Goal: Task Accomplishment & Management: Manage account settings

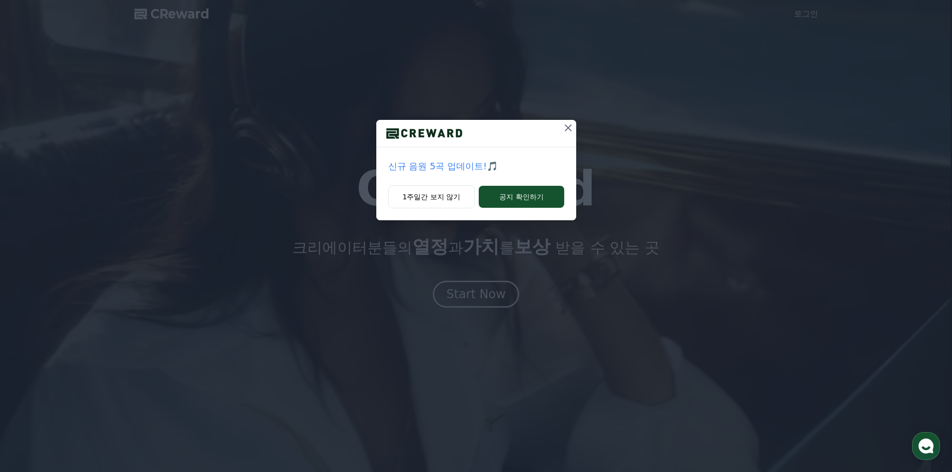
click at [568, 128] on icon at bounding box center [568, 127] width 7 height 7
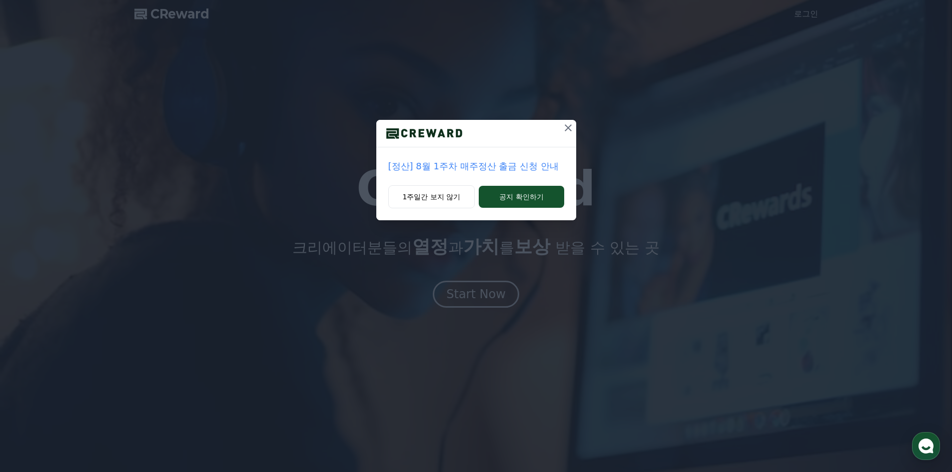
click at [568, 125] on icon at bounding box center [568, 128] width 12 height 12
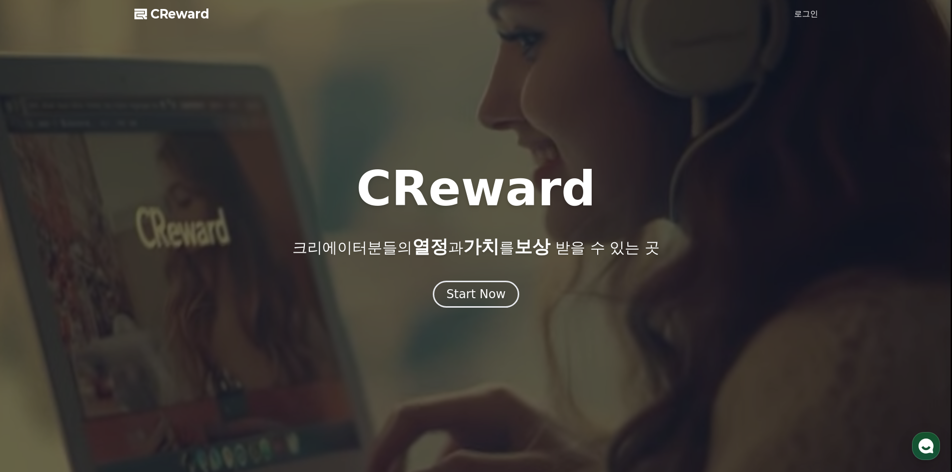
click at [806, 14] on link "로그인" at bounding box center [806, 14] width 24 height 12
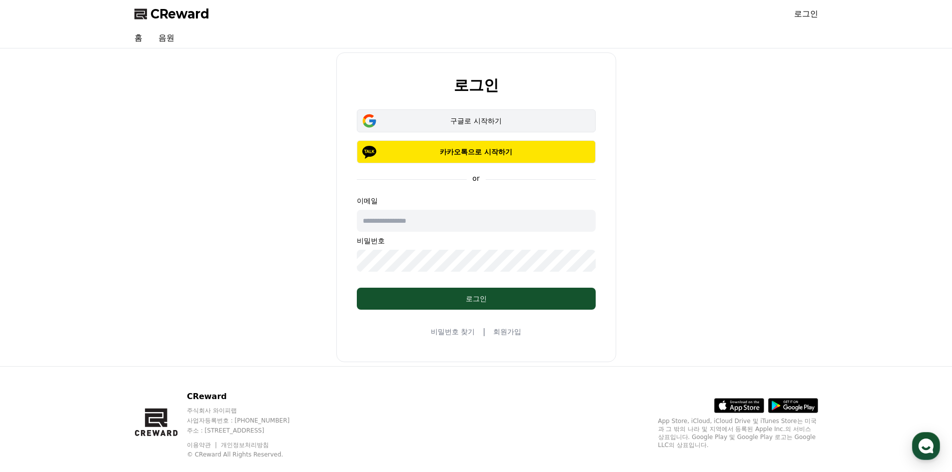
click at [461, 117] on div "구글로 시작하기" at bounding box center [476, 121] width 210 height 10
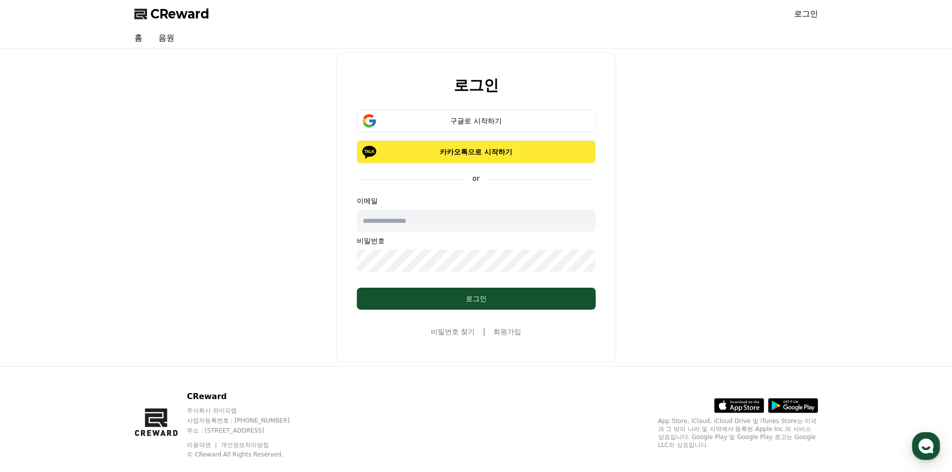
click at [481, 148] on p "카카오톡으로 시작하기" at bounding box center [476, 152] width 210 height 10
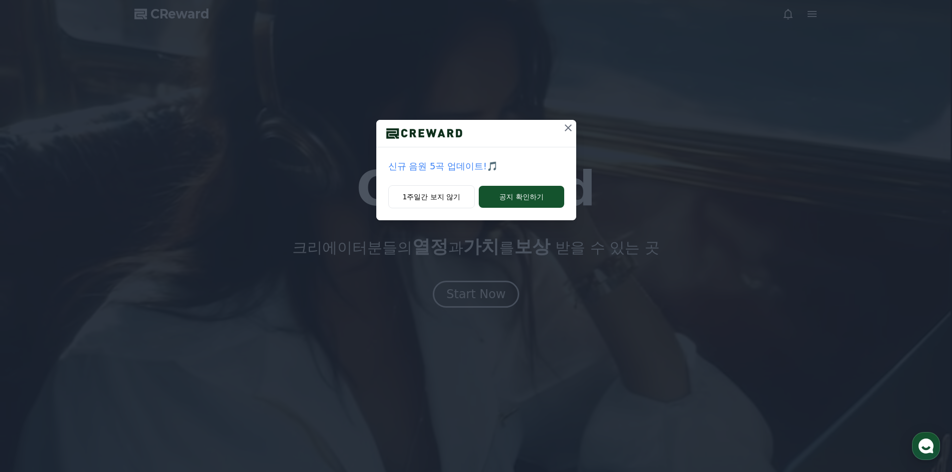
click at [571, 130] on icon at bounding box center [568, 128] width 12 height 12
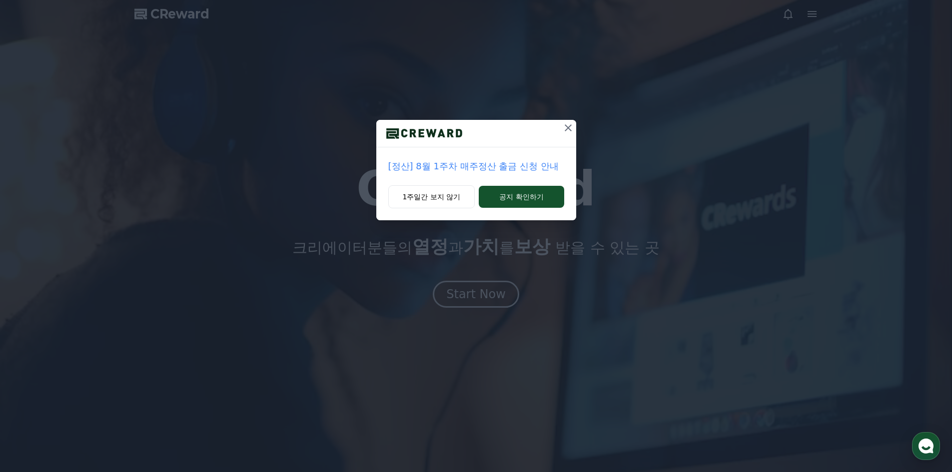
click at [567, 126] on icon at bounding box center [568, 128] width 12 height 12
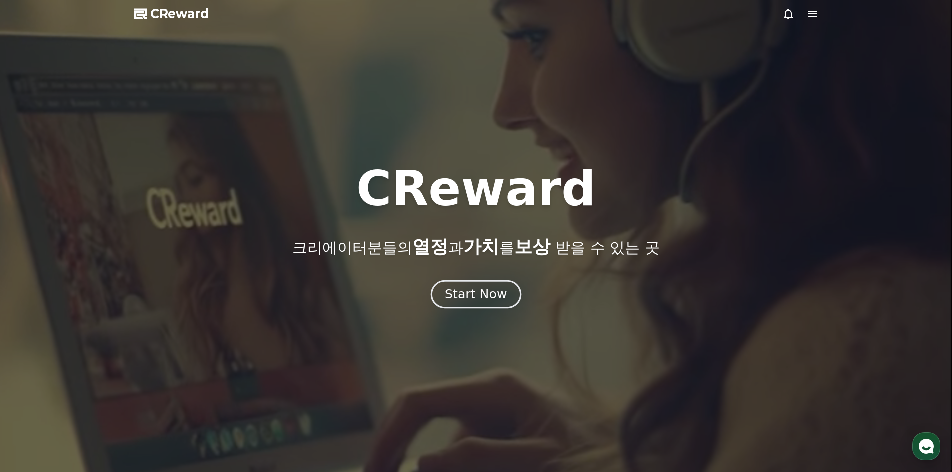
click at [485, 301] on div "Start Now" at bounding box center [476, 294] width 62 height 17
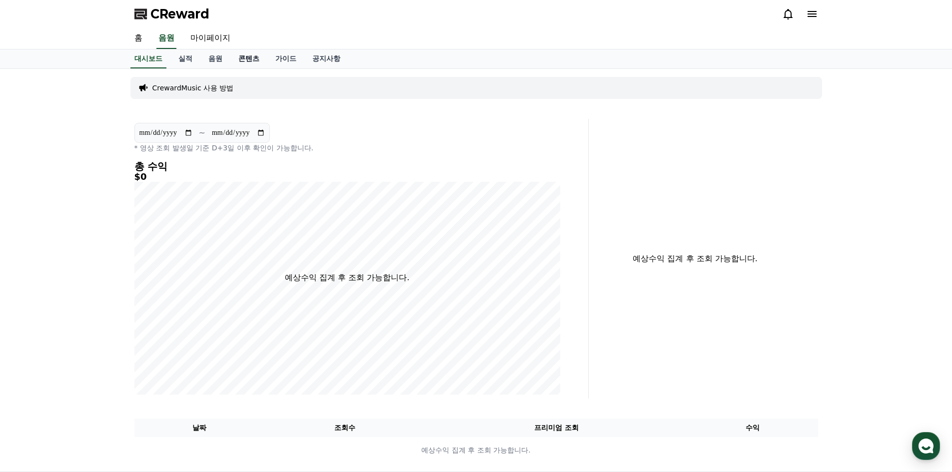
click at [254, 57] on link "콘텐츠" at bounding box center [248, 58] width 37 height 19
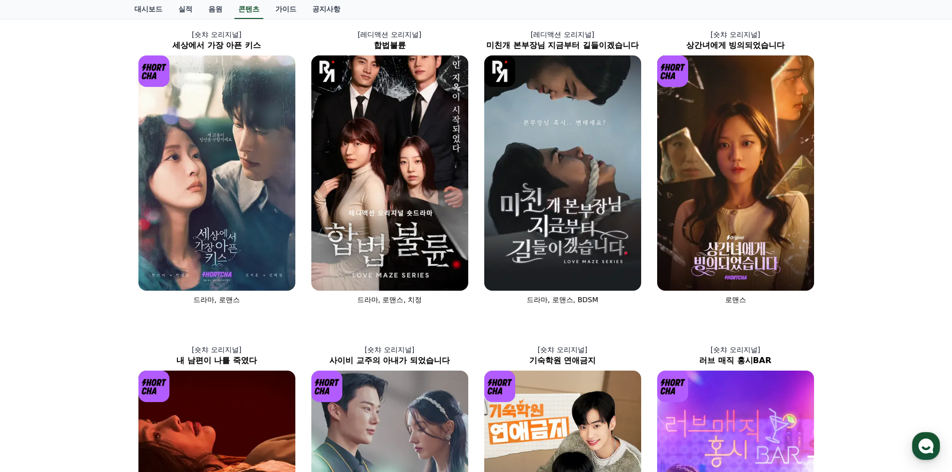
scroll to position [48, 0]
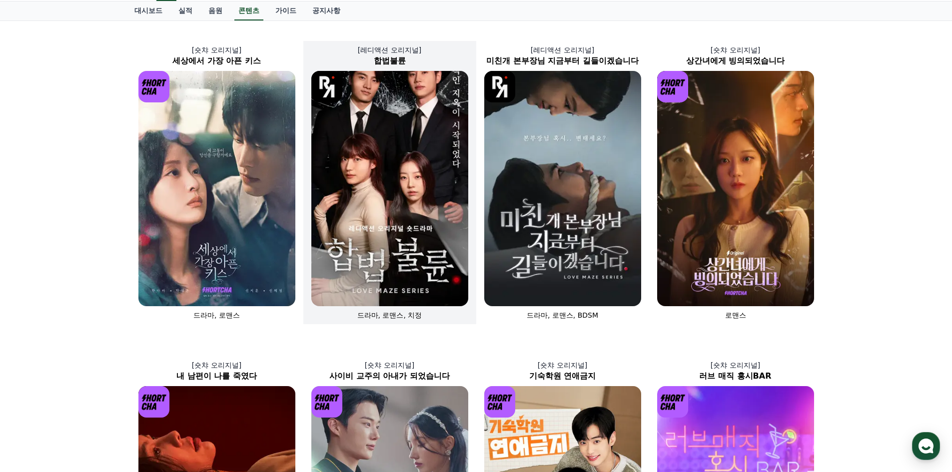
click at [400, 232] on img at bounding box center [389, 188] width 157 height 235
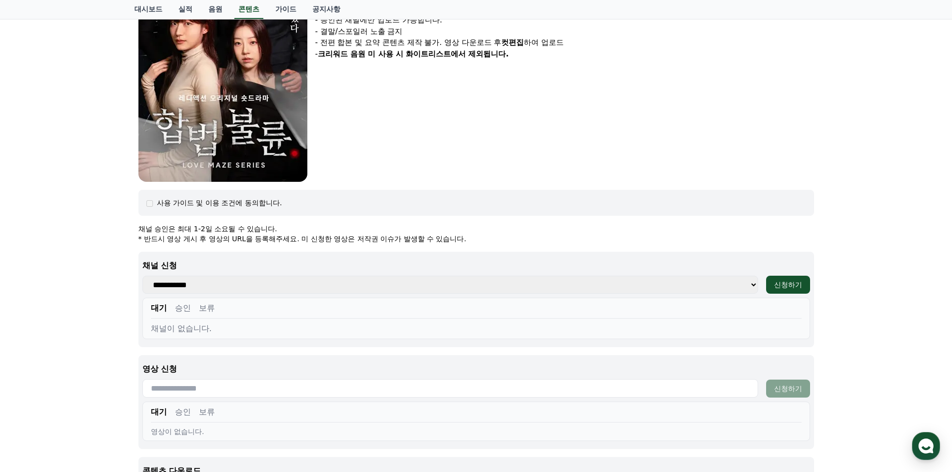
scroll to position [259, 0]
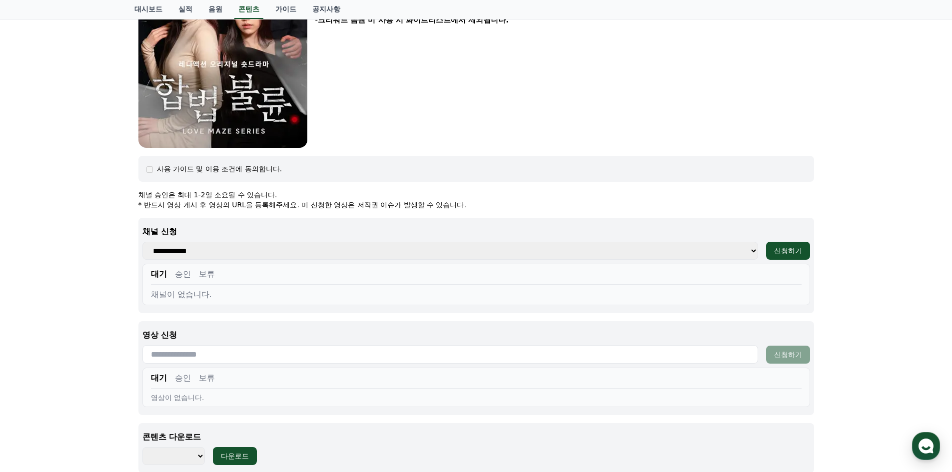
click at [568, 254] on select "**********" at bounding box center [450, 251] width 616 height 18
click at [251, 295] on div "채널이 없습니다." at bounding box center [476, 295] width 651 height 12
click at [270, 248] on select "**********" at bounding box center [450, 251] width 616 height 18
click at [267, 252] on select "**********" at bounding box center [450, 251] width 616 height 18
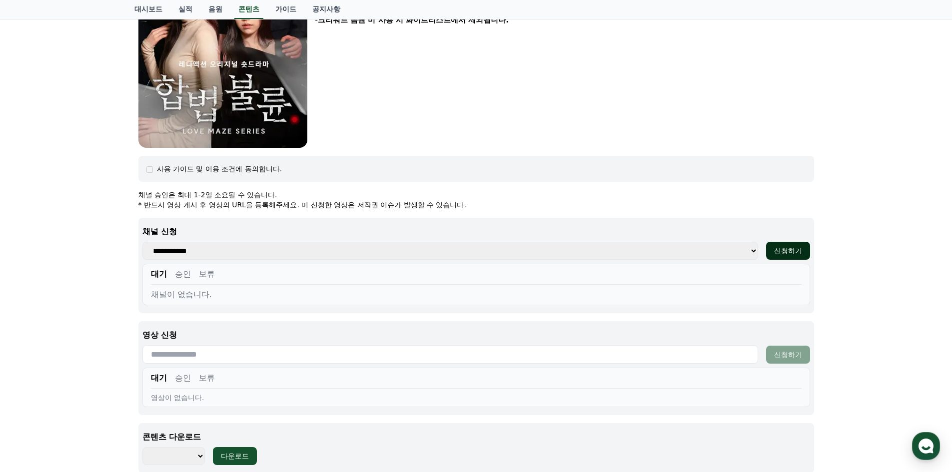
click at [783, 246] on div "신청하기" at bounding box center [788, 251] width 28 height 10
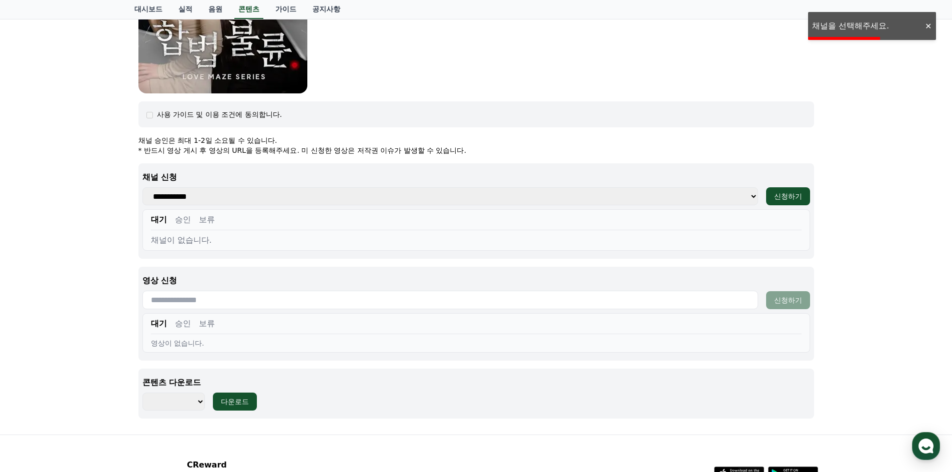
scroll to position [400, 0]
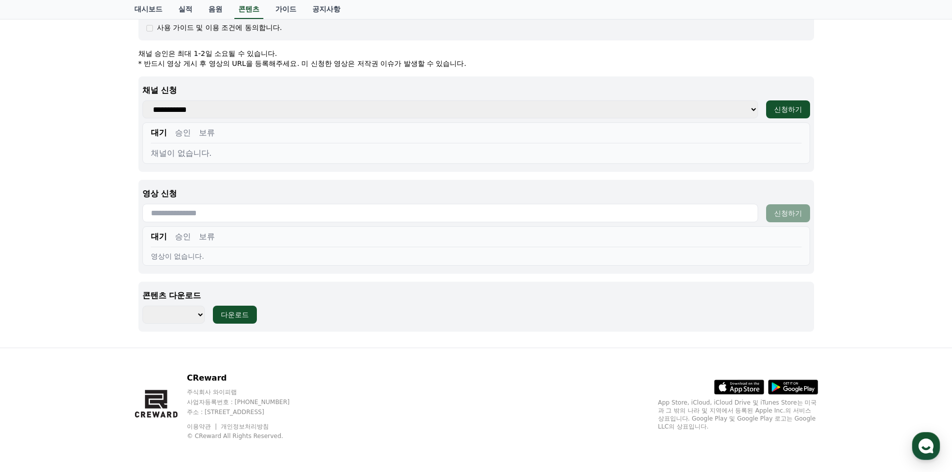
click at [197, 316] on select "******** ******** ******** ******** ******** ******** ******** ******** *******…" at bounding box center [173, 315] width 62 height 18
select select "**********"
click at [142, 306] on select "******** ******** ******** ******** ******** ******** ******** ******** *******…" at bounding box center [173, 315] width 62 height 18
click at [243, 316] on div "다운로드" at bounding box center [235, 315] width 28 height 10
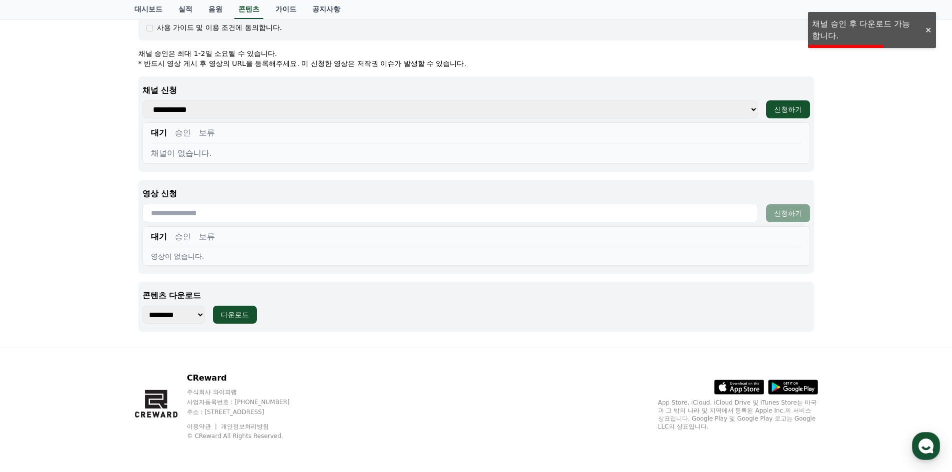
click at [928, 31] on div at bounding box center [928, 29] width 16 height 9
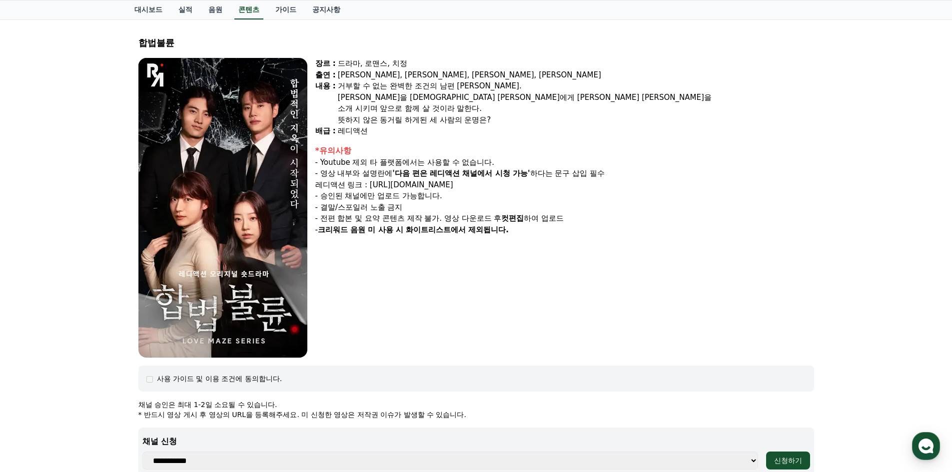
scroll to position [0, 0]
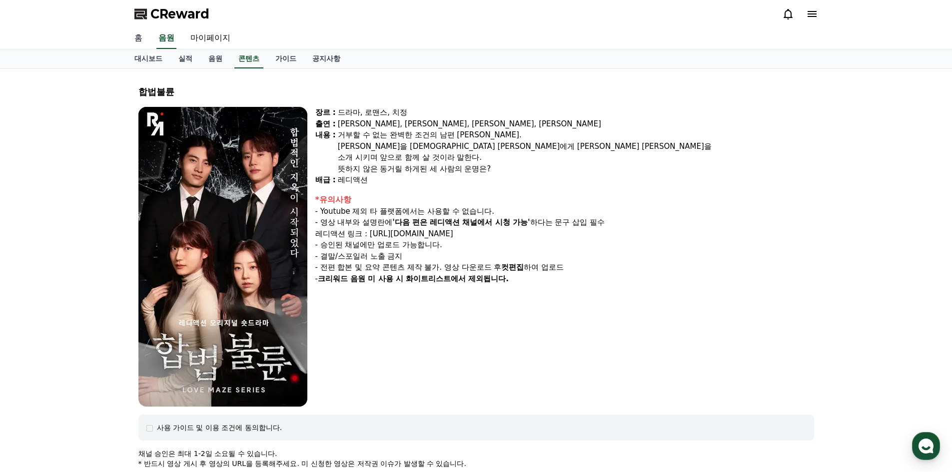
click at [136, 39] on link "홈" at bounding box center [138, 38] width 24 height 21
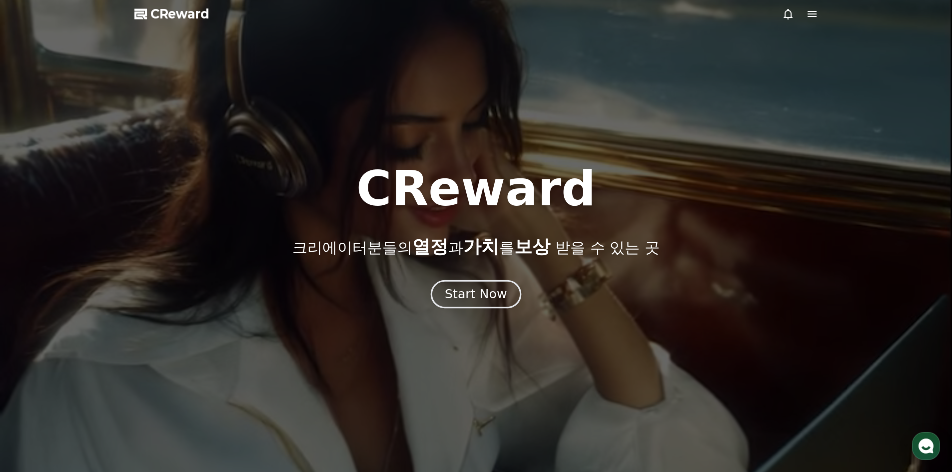
click at [474, 297] on div "Start Now" at bounding box center [476, 294] width 62 height 17
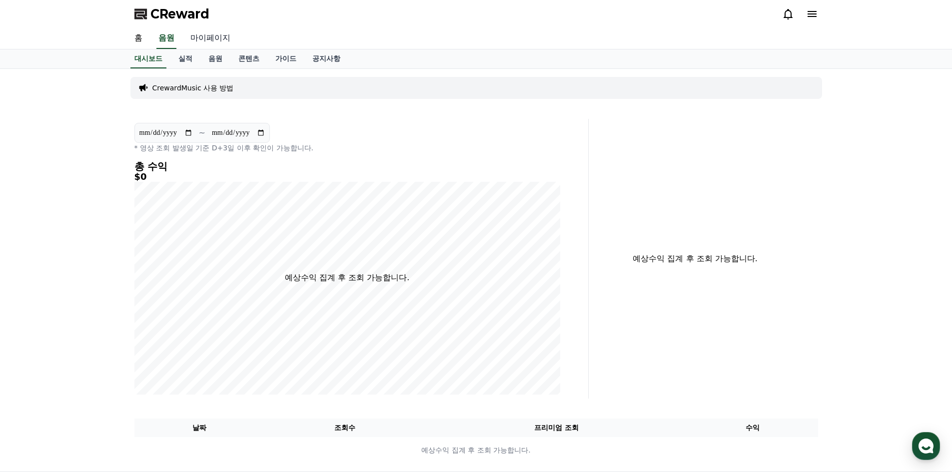
click at [217, 38] on link "마이페이지" at bounding box center [210, 38] width 56 height 21
select select "**********"
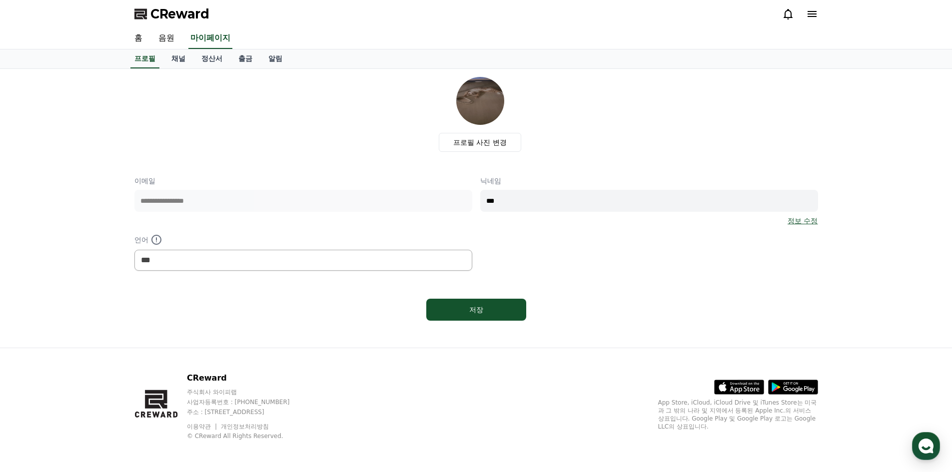
click at [810, 15] on icon at bounding box center [812, 14] width 12 height 12
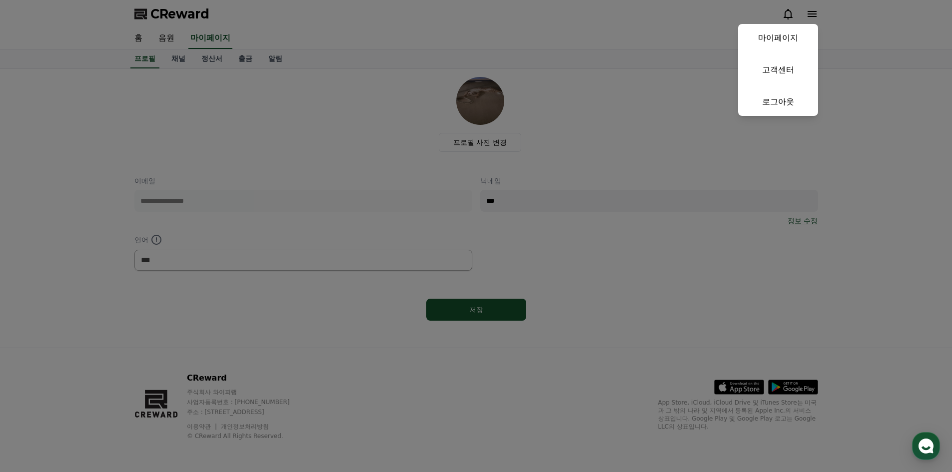
click at [628, 48] on button "close" at bounding box center [476, 236] width 952 height 472
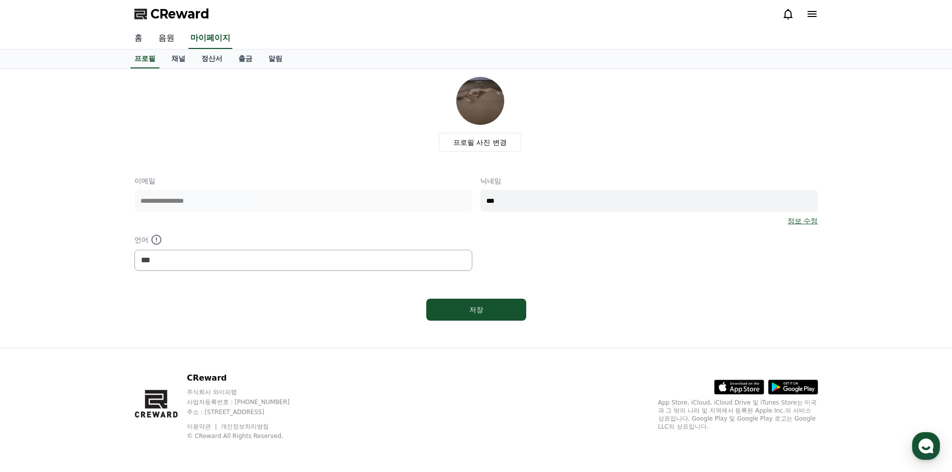
click at [133, 37] on link "홈" at bounding box center [138, 38] width 24 height 21
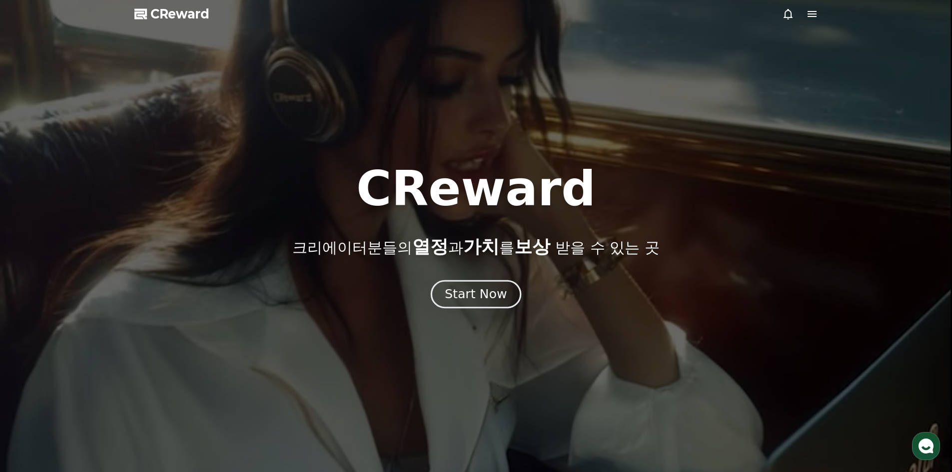
click at [471, 294] on div "Start Now" at bounding box center [476, 294] width 62 height 17
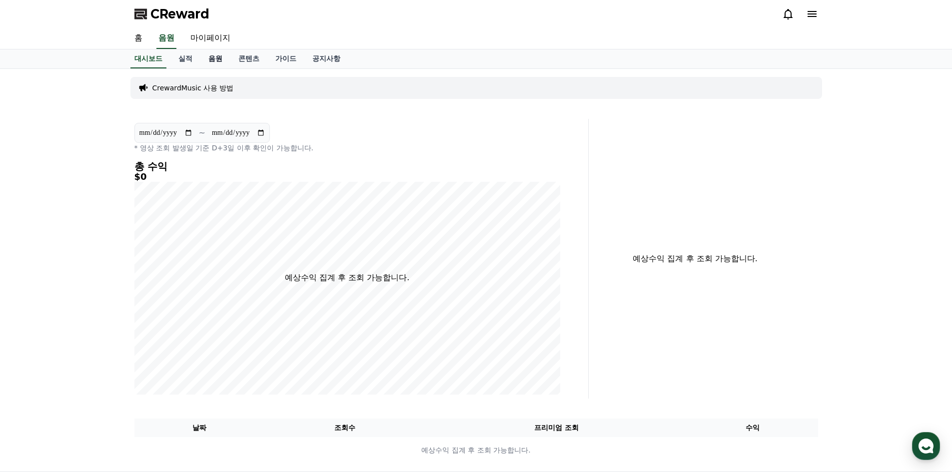
click at [215, 60] on link "음원" at bounding box center [215, 58] width 30 height 19
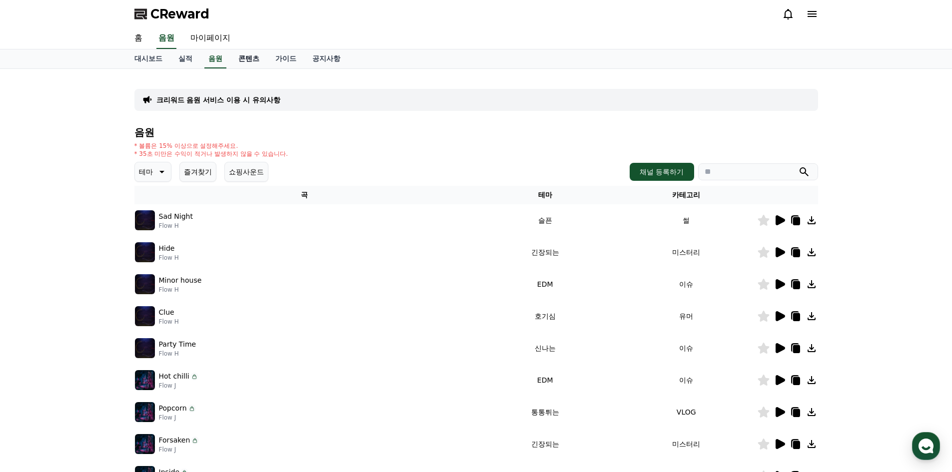
click at [248, 58] on link "콘텐츠" at bounding box center [248, 58] width 37 height 19
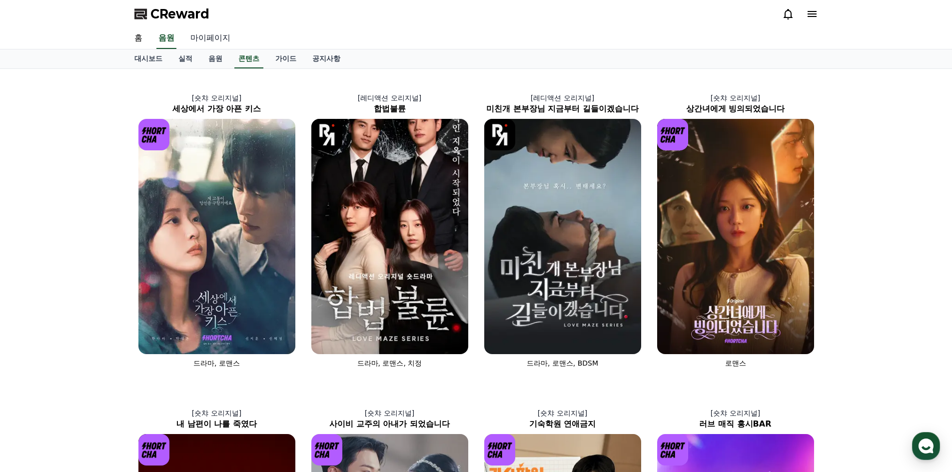
click at [202, 37] on link "마이페이지" at bounding box center [210, 38] width 56 height 21
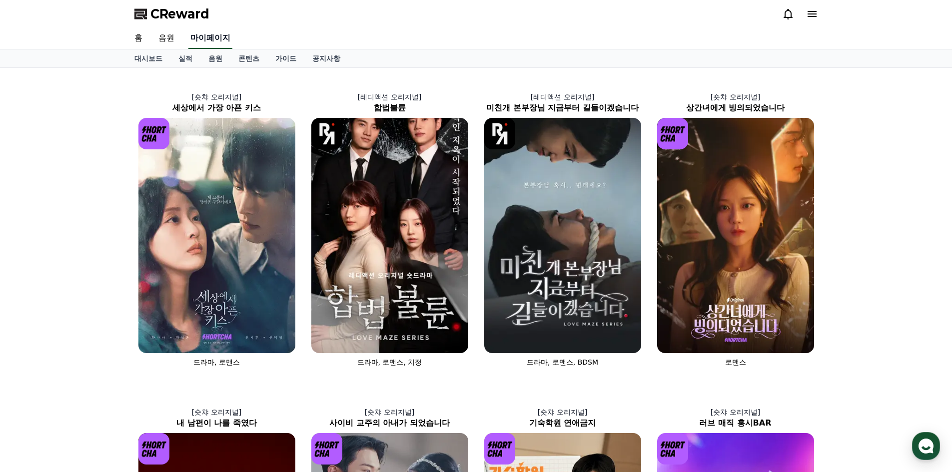
select select "**********"
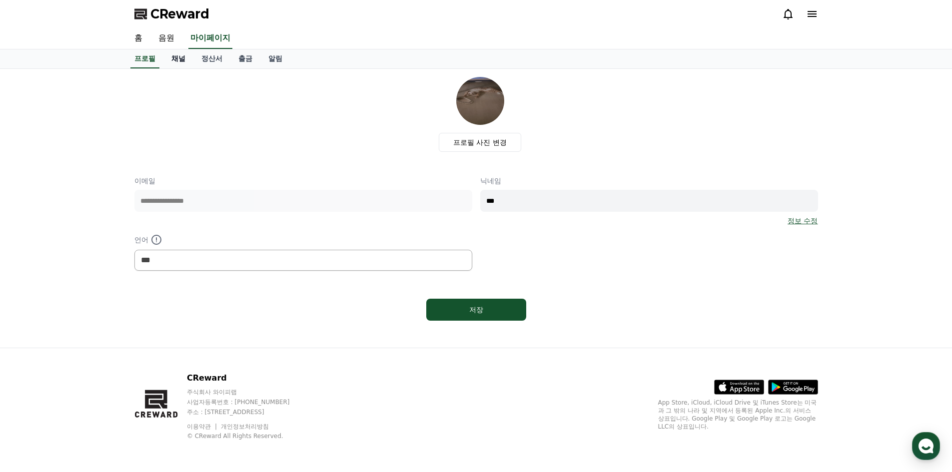
click at [181, 60] on link "채널" at bounding box center [178, 58] width 30 height 19
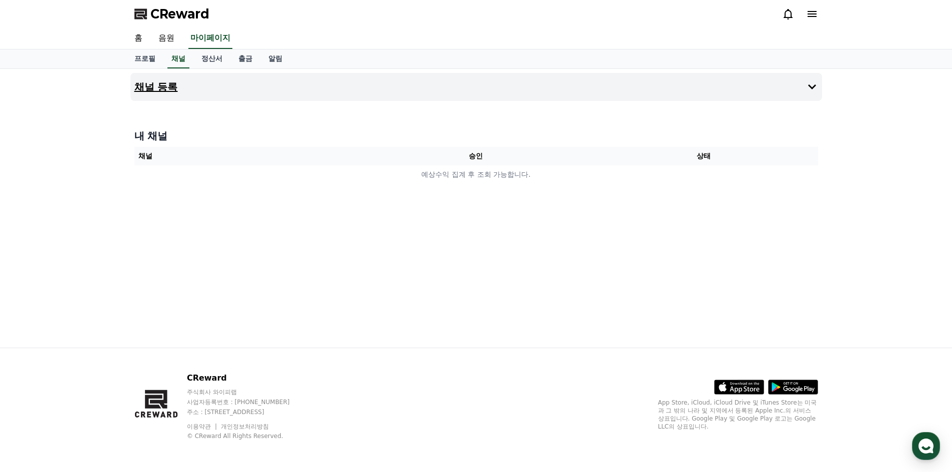
click at [392, 94] on button "채널 등록" at bounding box center [476, 87] width 692 height 28
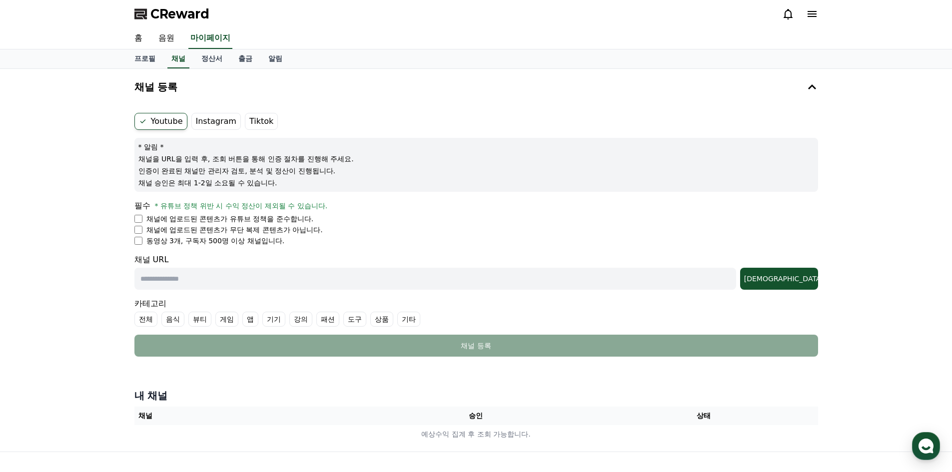
click at [154, 124] on label "Youtube" at bounding box center [160, 121] width 53 height 17
click at [301, 282] on input "text" at bounding box center [435, 279] width 602 height 22
click at [224, 282] on input "text" at bounding box center [435, 279] width 602 height 22
paste input "**********"
type input "**********"
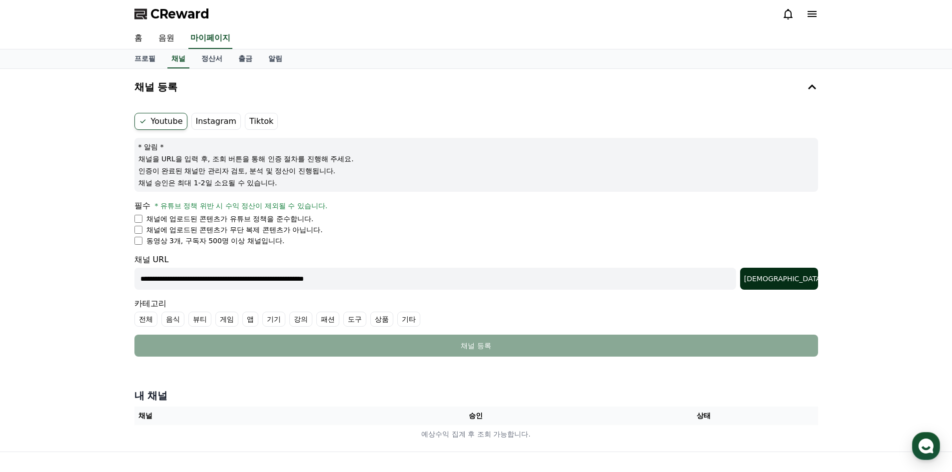
click at [802, 278] on div "[DEMOGRAPHIC_DATA]" at bounding box center [779, 279] width 70 height 10
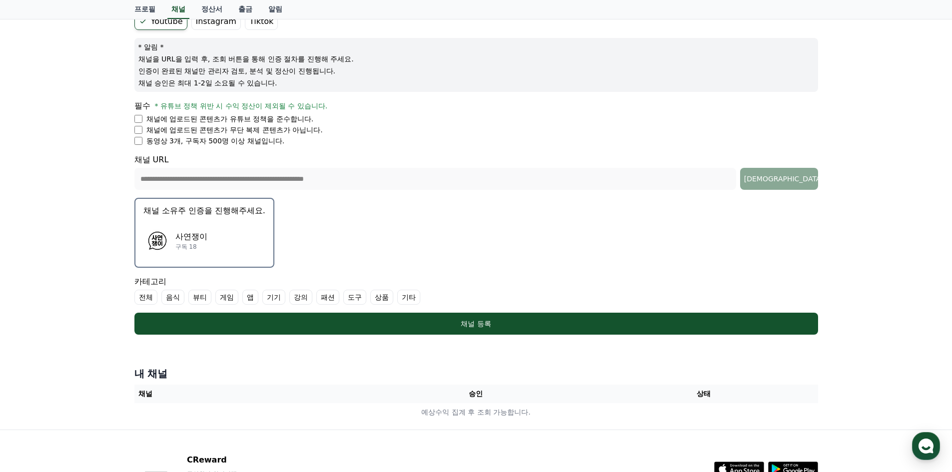
scroll to position [150, 0]
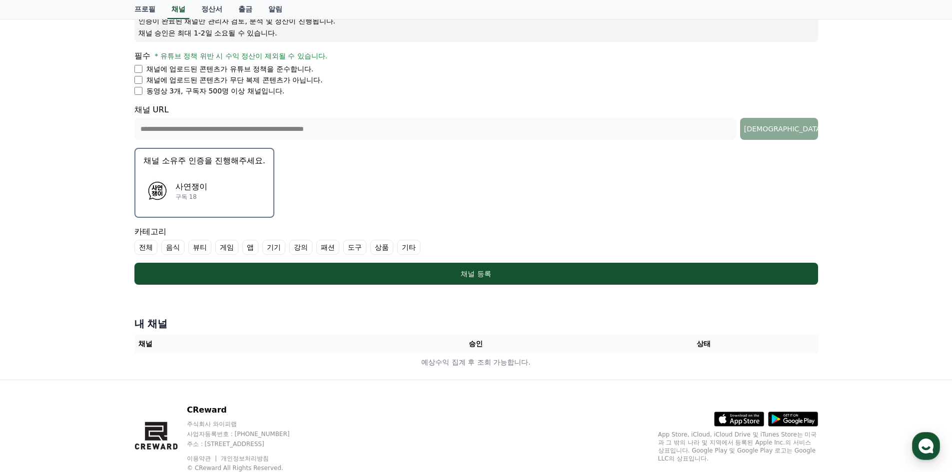
click at [146, 249] on label "전체" at bounding box center [145, 247] width 23 height 15
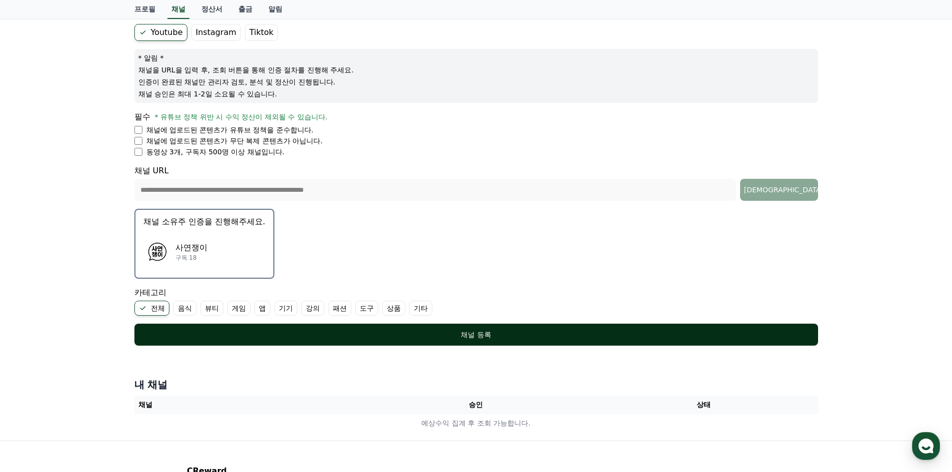
scroll to position [82, 0]
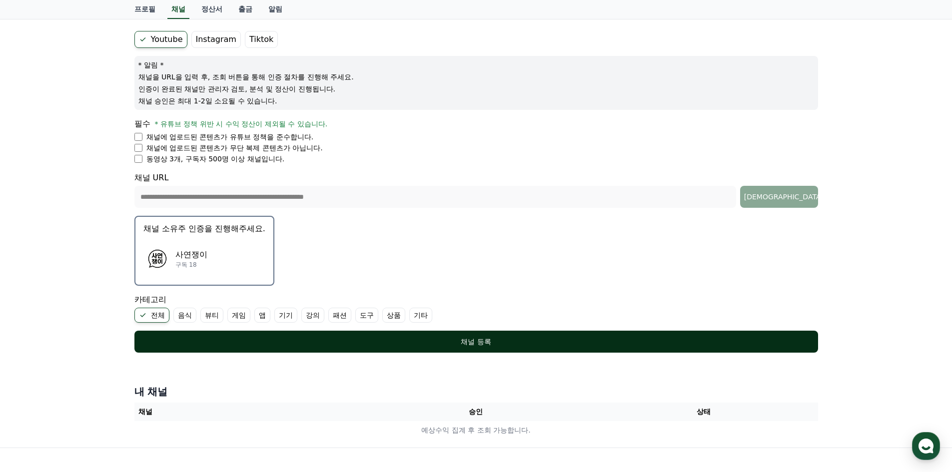
click at [420, 338] on div "채널 등록" at bounding box center [476, 342] width 644 height 10
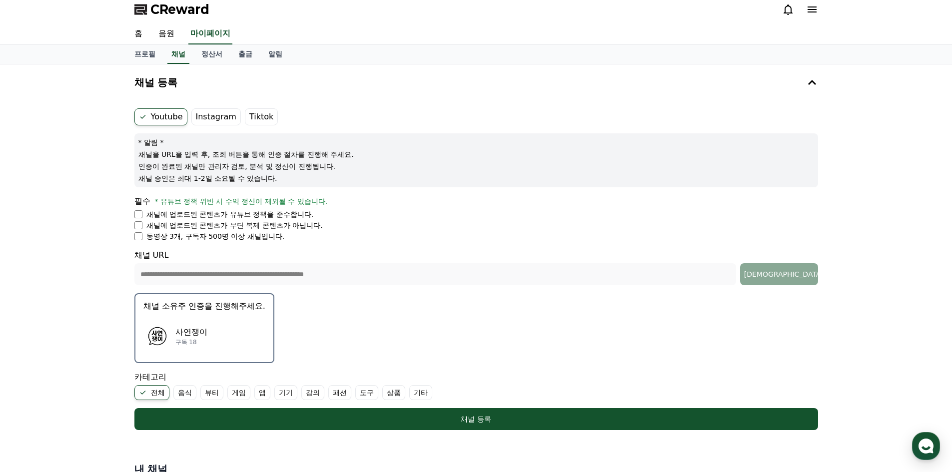
scroll to position [0, 0]
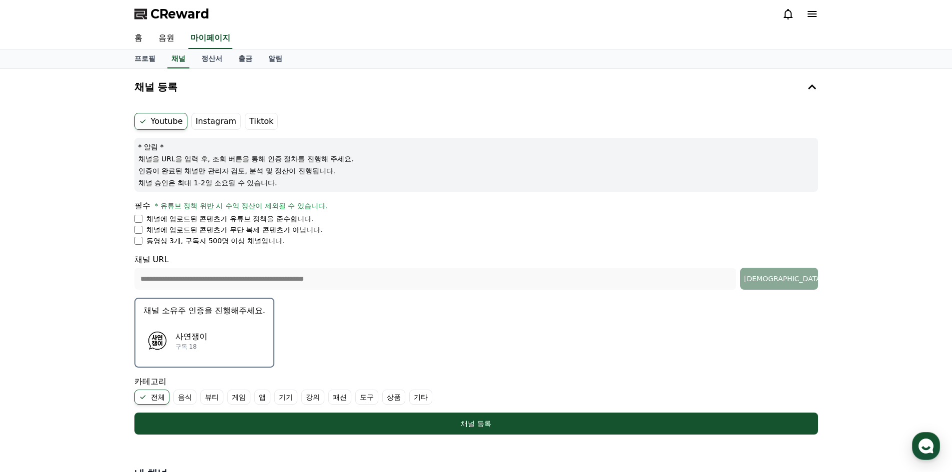
click at [818, 12] on icon at bounding box center [812, 14] width 12 height 12
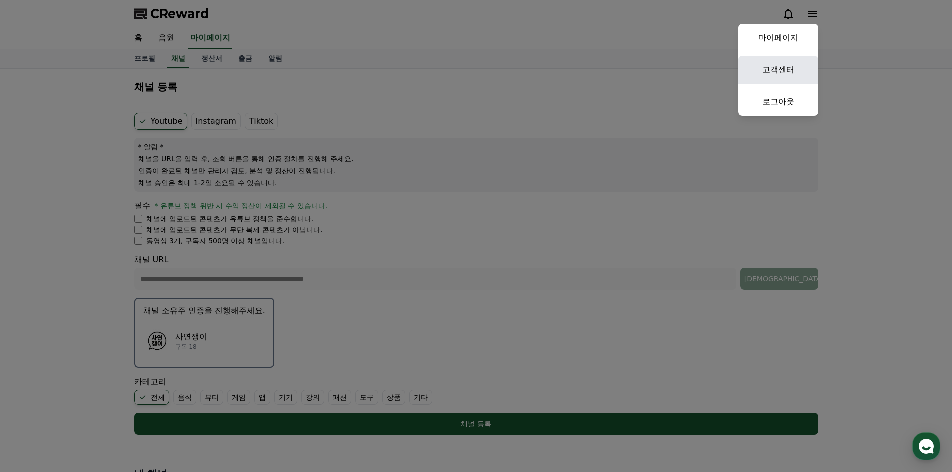
click at [783, 69] on link "고객센터" at bounding box center [778, 70] width 80 height 28
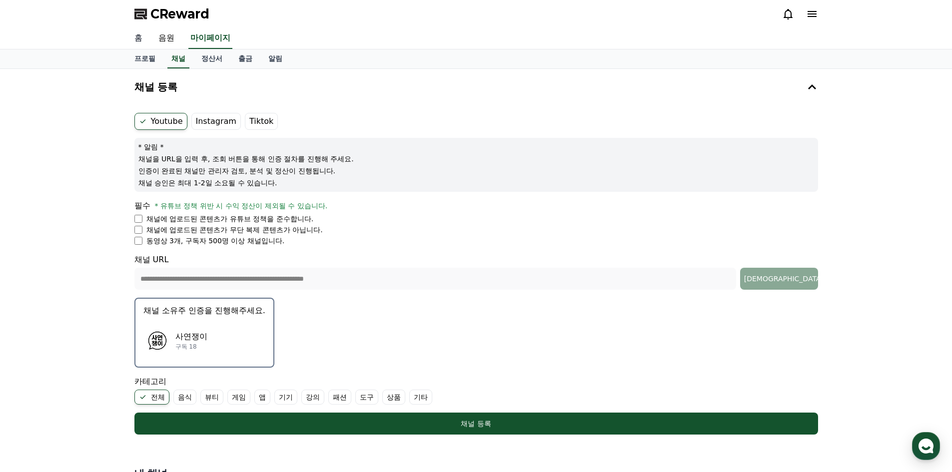
click at [139, 40] on link "홈" at bounding box center [138, 38] width 24 height 21
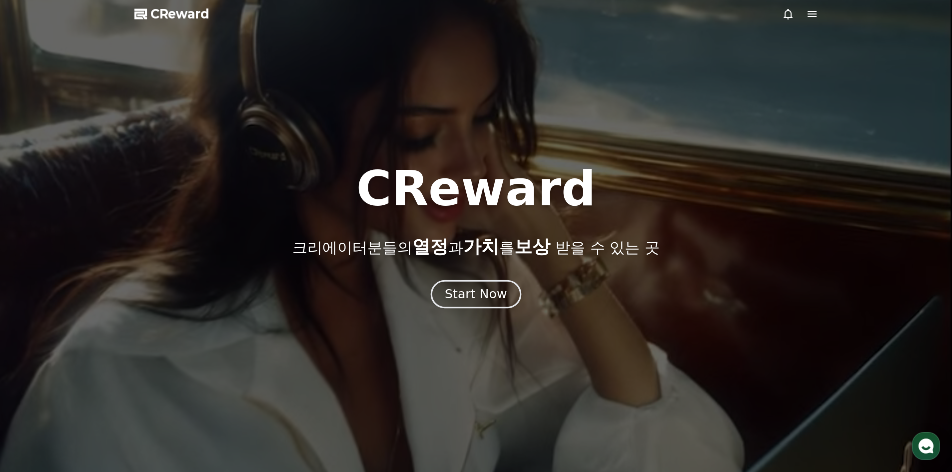
click at [485, 298] on div "Start Now" at bounding box center [476, 294] width 62 height 17
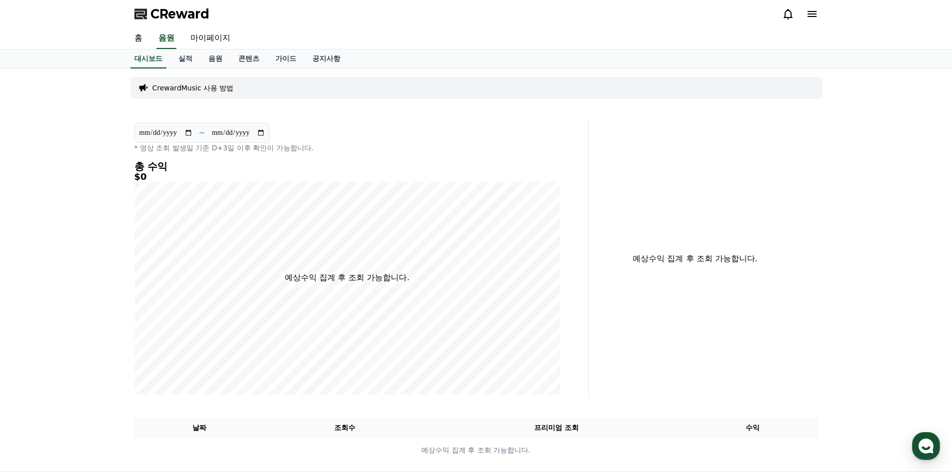
click at [178, 88] on p "CrewardMusic 사용 방법" at bounding box center [192, 88] width 81 height 10
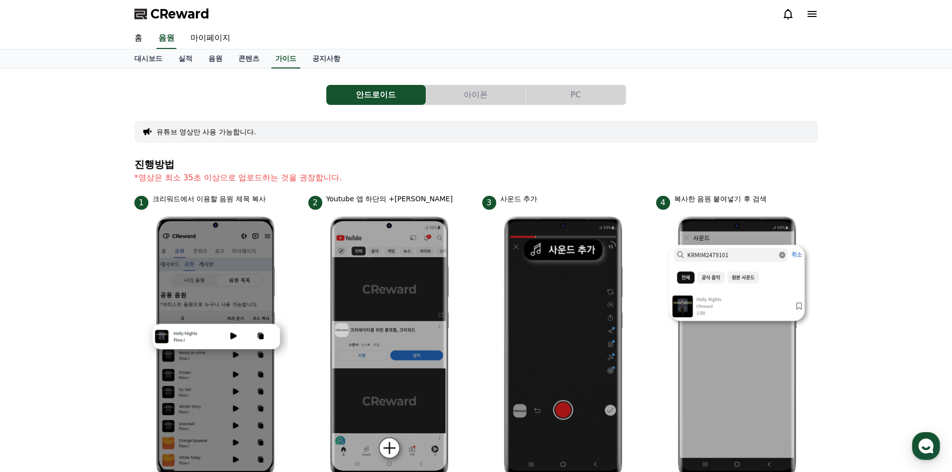
click at [609, 99] on button "PC" at bounding box center [575, 95] width 99 height 20
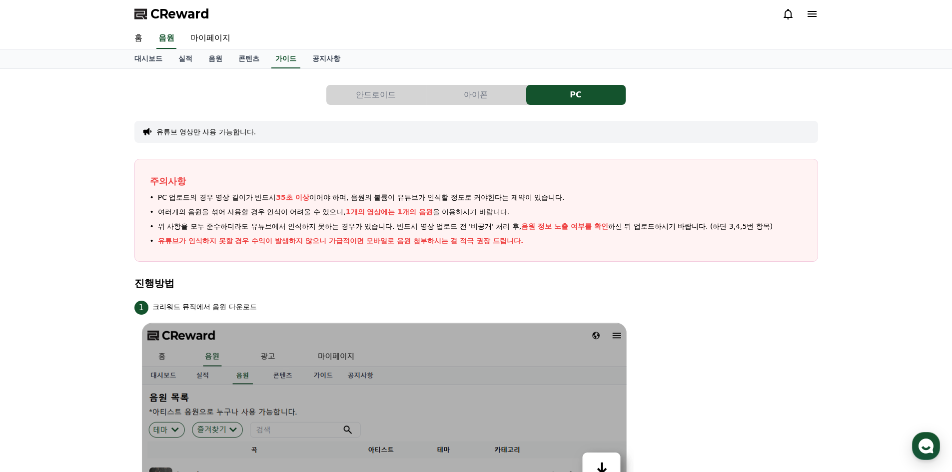
click at [471, 97] on button "아이폰" at bounding box center [475, 95] width 99 height 20
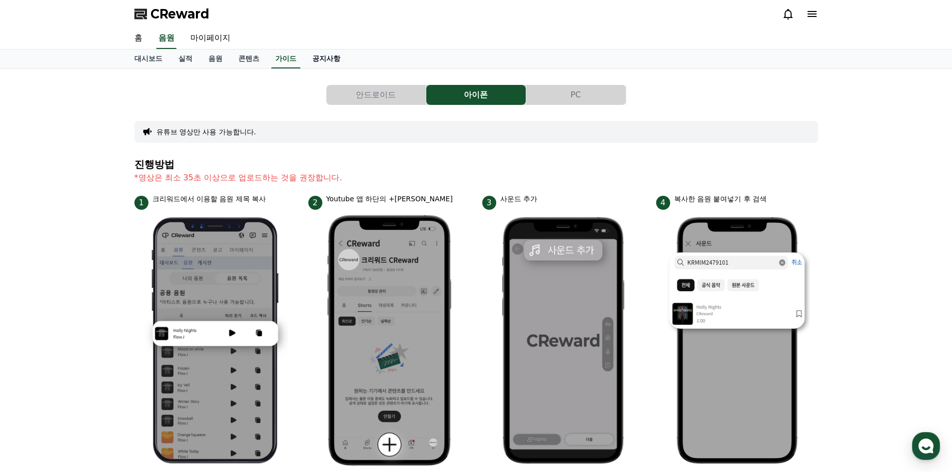
click at [329, 58] on link "공지사항" at bounding box center [326, 58] width 44 height 19
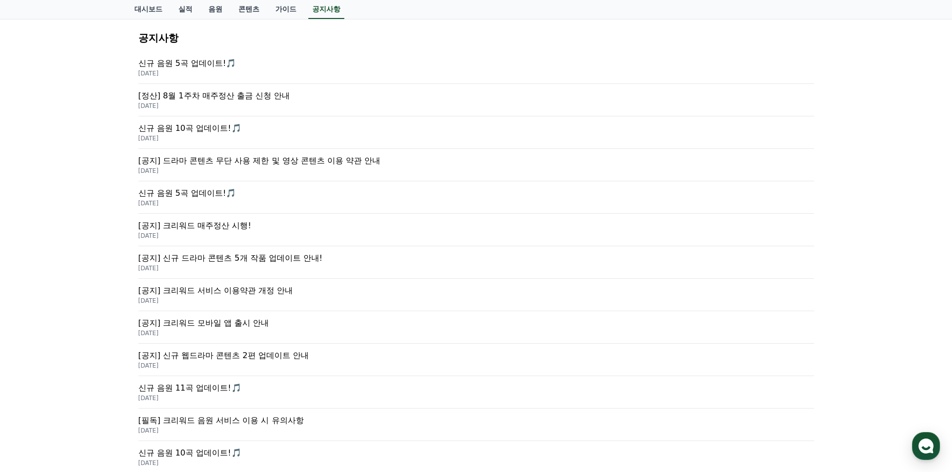
scroll to position [150, 0]
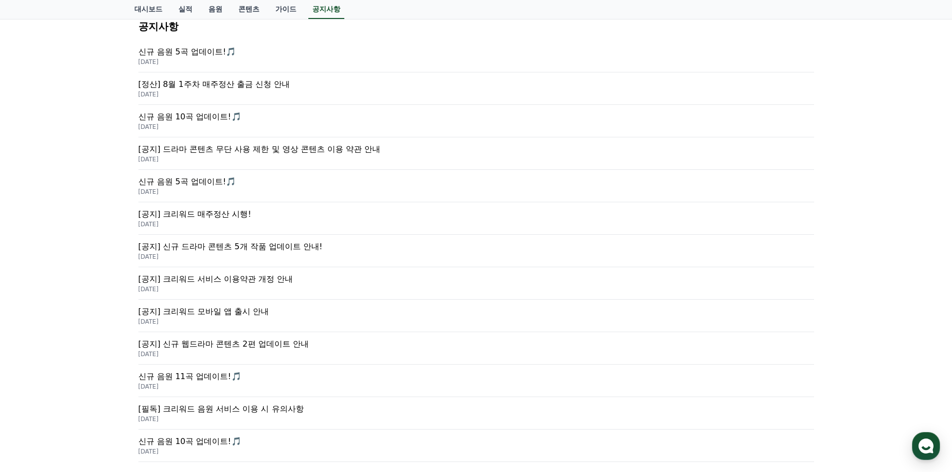
click at [252, 281] on p "[공지] 크리워드 서비스 이용약관 개정 안내" at bounding box center [476, 279] width 676 height 12
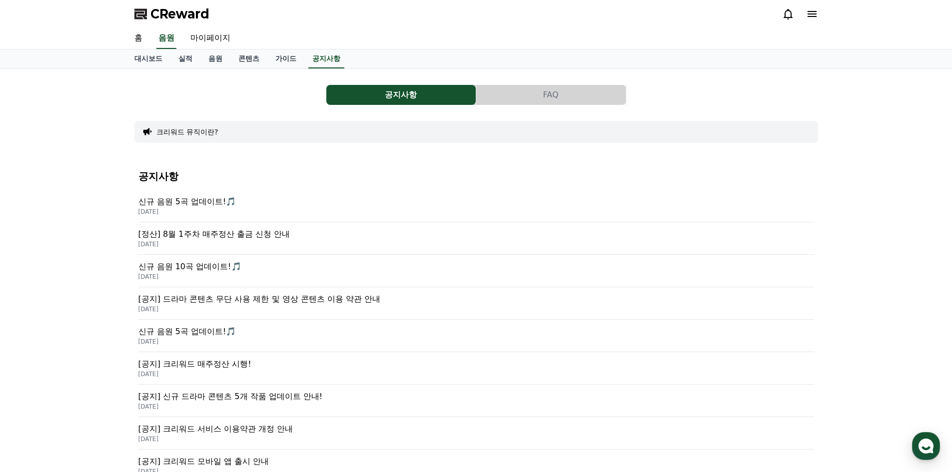
click at [536, 98] on button "FAQ" at bounding box center [550, 95] width 149 height 20
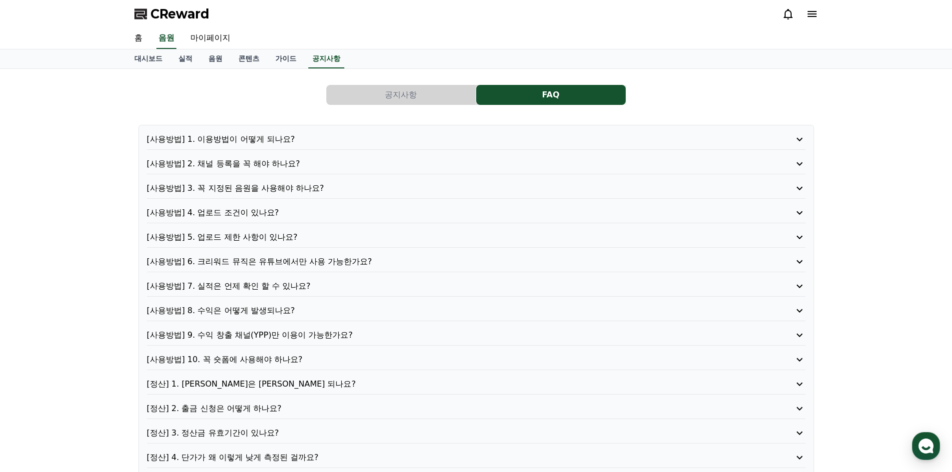
click at [255, 136] on p "[사용방법] 1. 이용방법이 어떻게 되나요?" at bounding box center [450, 139] width 606 height 12
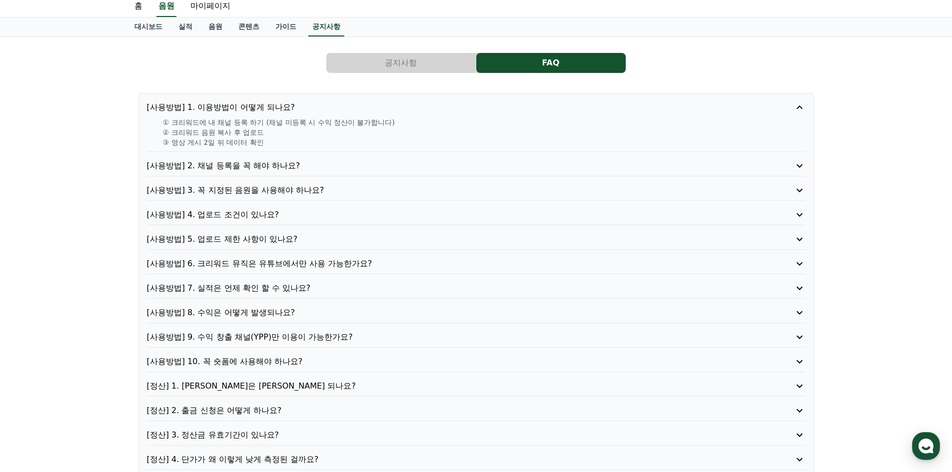
scroll to position [50, 0]
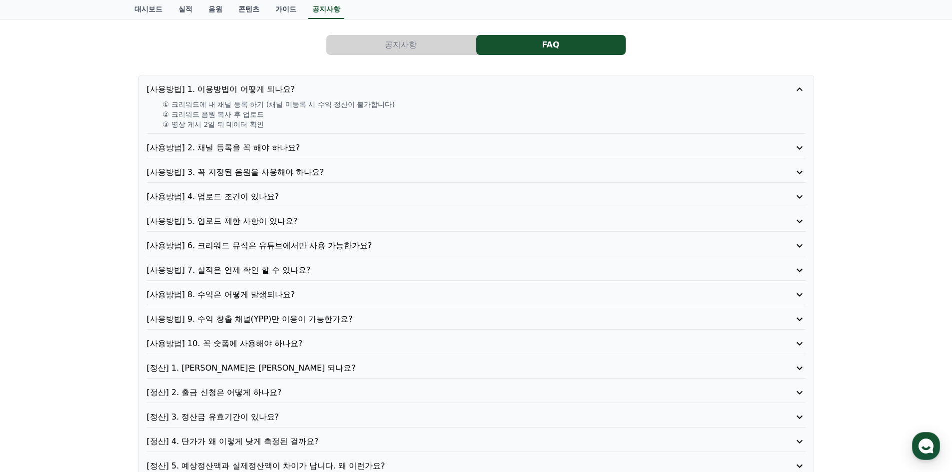
click at [255, 221] on p "[사용방법] 5. 업로드 제한 사항이 있나요?" at bounding box center [450, 221] width 606 height 12
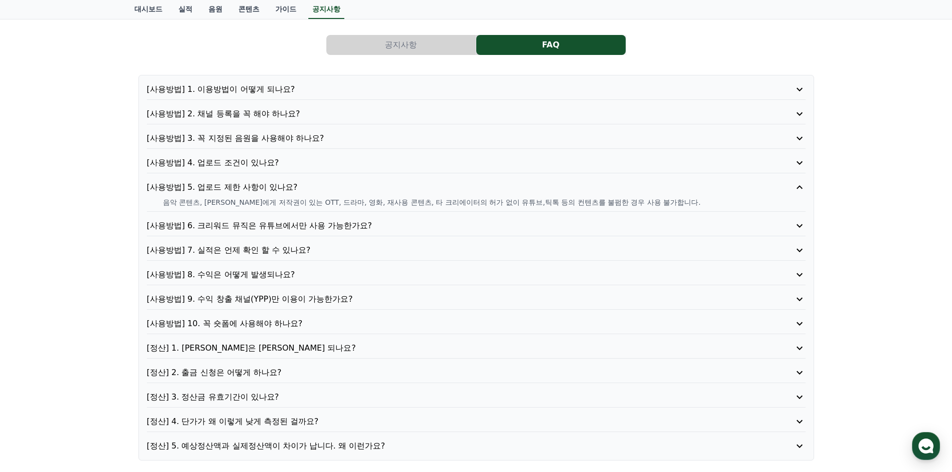
click at [253, 188] on p "[사용방법] 5. 업로드 제한 사항이 있나요?" at bounding box center [450, 187] width 606 height 12
click at [230, 162] on p "[사용방법] 4. 업로드 조건이 있나요?" at bounding box center [450, 163] width 606 height 12
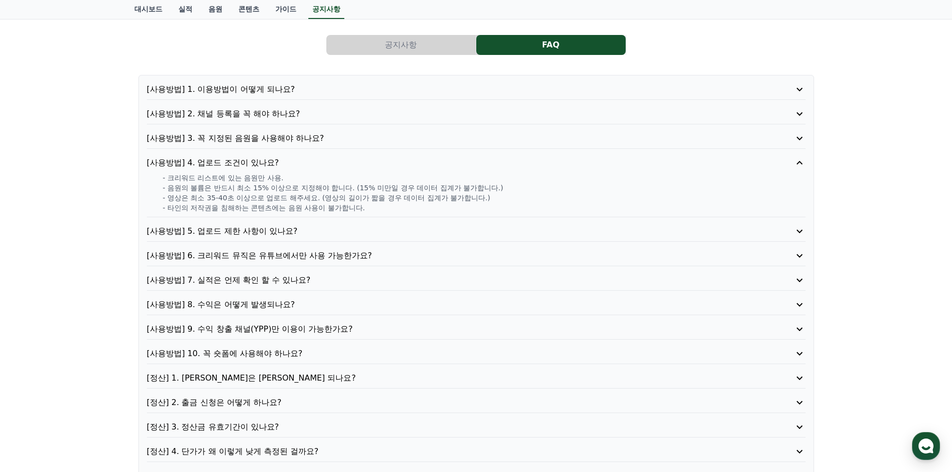
click at [230, 162] on p "[사용방법] 4. 업로드 조건이 있나요?" at bounding box center [450, 163] width 606 height 12
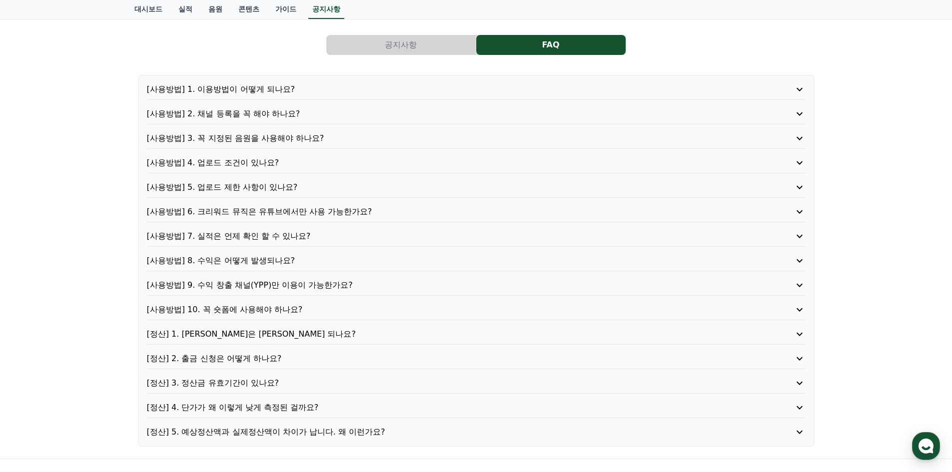
click at [255, 212] on p "[사용방법] 6. 크리워드 뮤직은 유튜브에서만 사용 가능한가요?" at bounding box center [450, 212] width 606 height 12
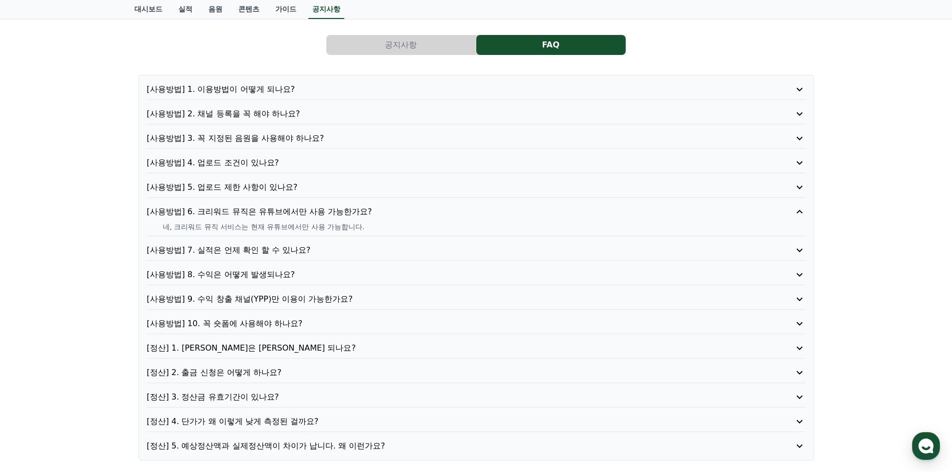
click at [250, 213] on p "[사용방법] 6. 크리워드 뮤직은 유튜브에서만 사용 가능한가요?" at bounding box center [450, 212] width 606 height 12
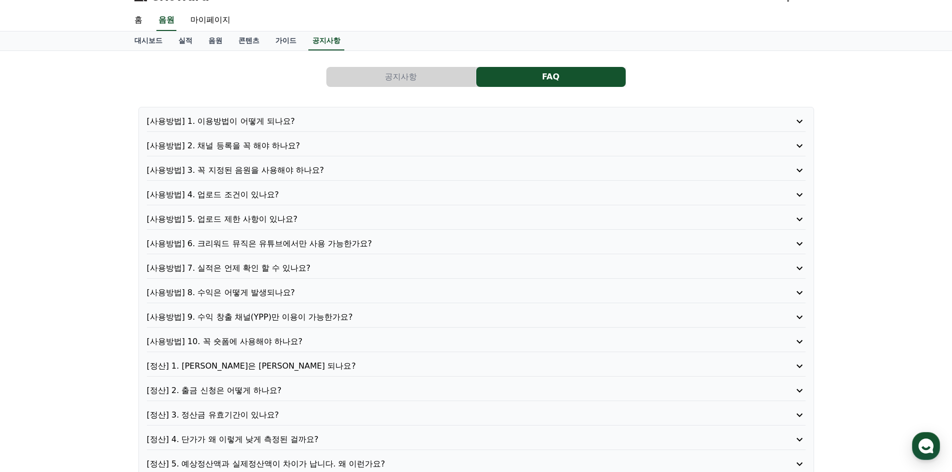
scroll to position [0, 0]
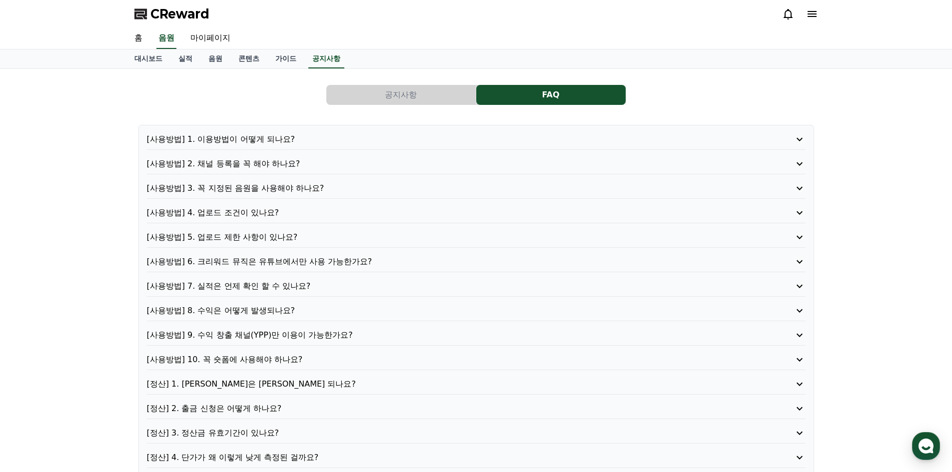
click at [240, 140] on p "[사용방법] 1. 이용방법이 어떻게 되나요?" at bounding box center [450, 139] width 606 height 12
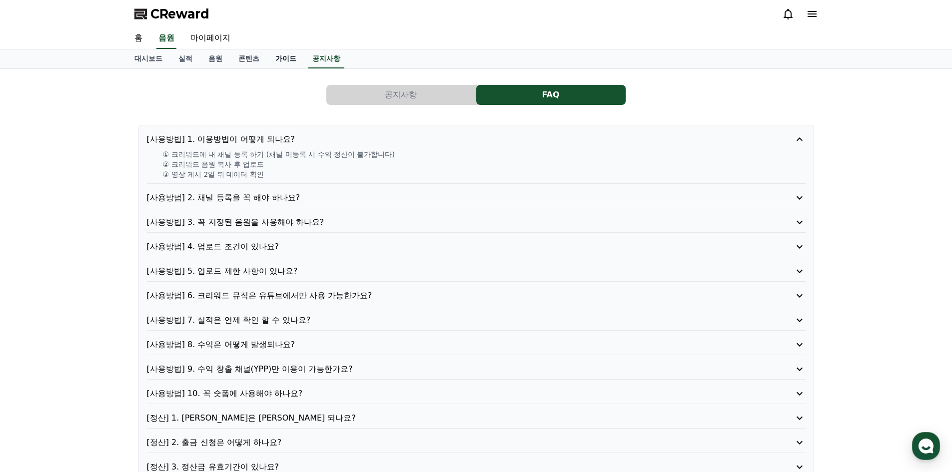
click at [289, 58] on link "가이드" at bounding box center [285, 58] width 37 height 19
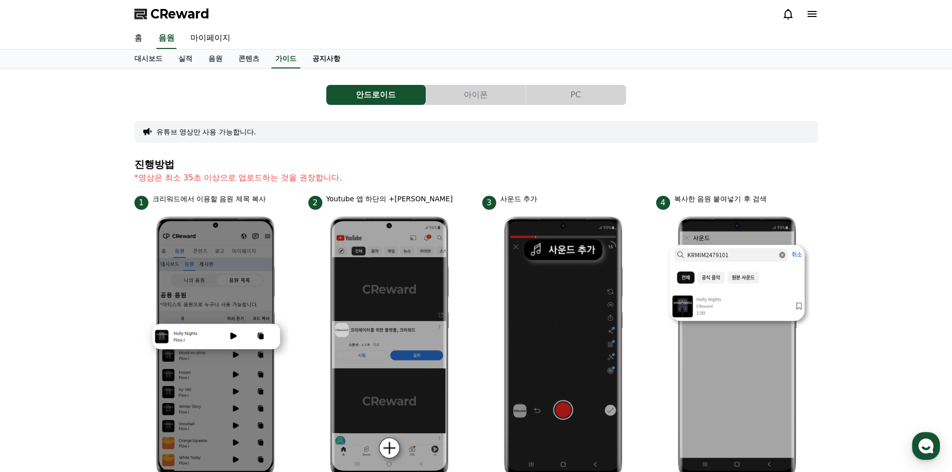
click at [323, 55] on link "공지사항" at bounding box center [326, 58] width 44 height 19
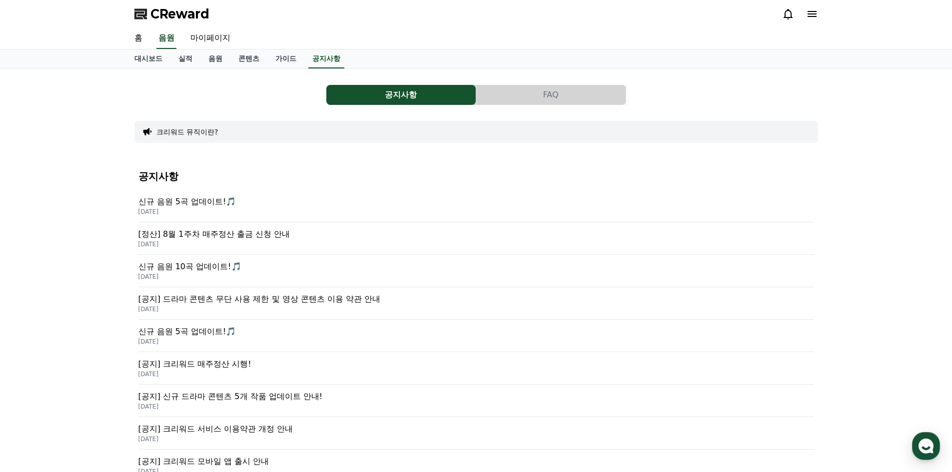
click at [200, 127] on button "크리워드 뮤직이란?" at bounding box center [187, 132] width 62 height 10
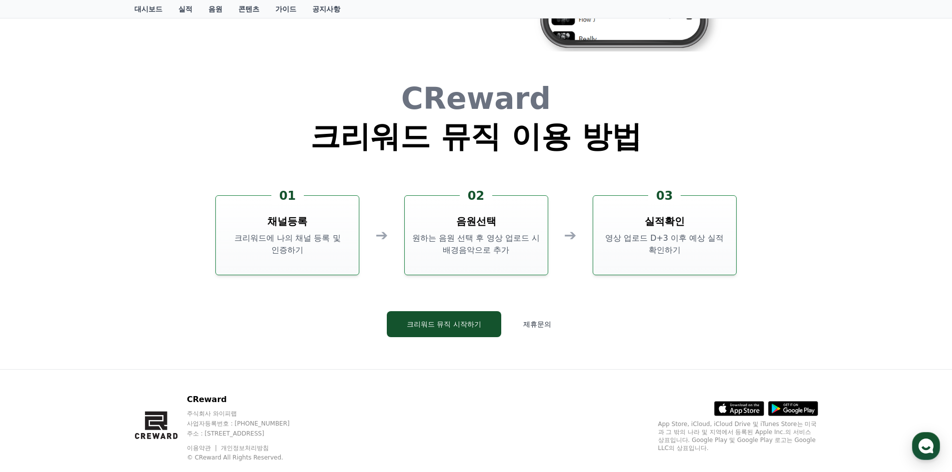
scroll to position [2299, 0]
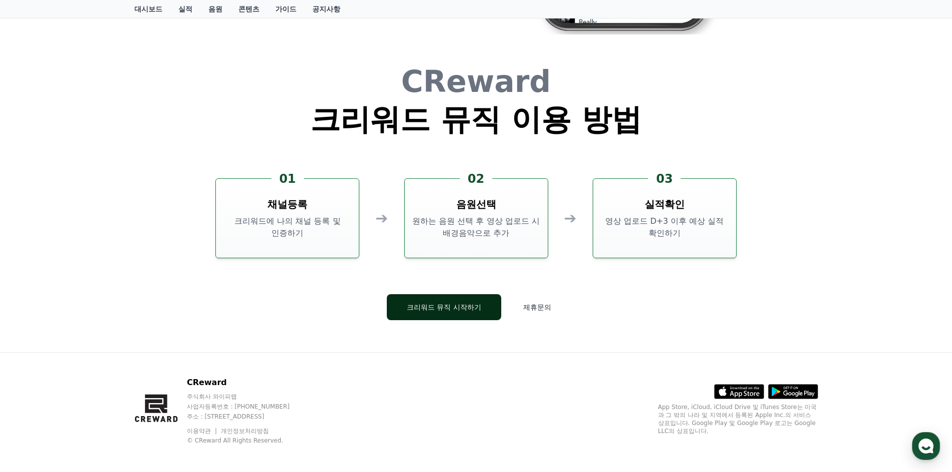
click at [429, 310] on button "크리워드 뮤직 시작하기" at bounding box center [444, 307] width 114 height 26
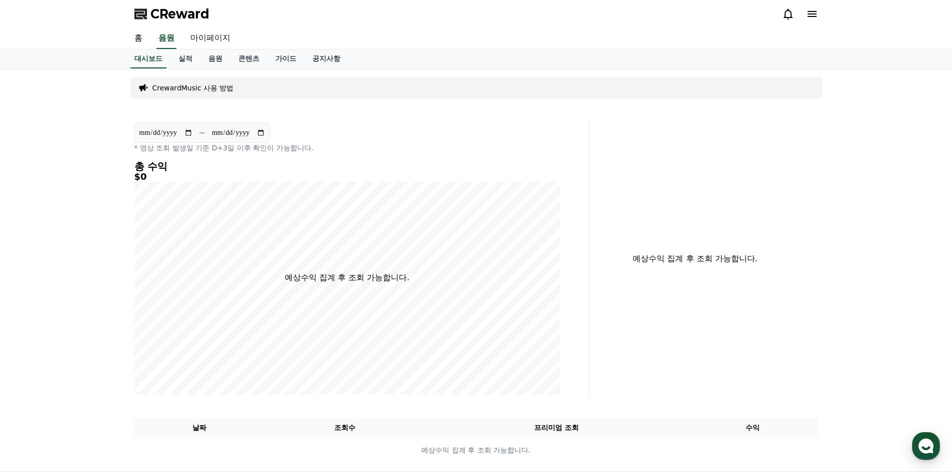
click at [209, 34] on link "마이페이지" at bounding box center [210, 38] width 56 height 21
select select "**********"
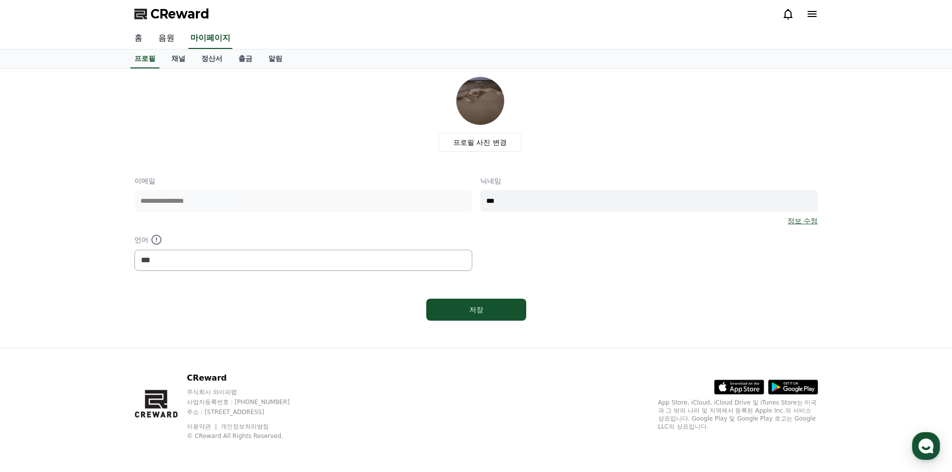
click at [140, 37] on link "홈" at bounding box center [138, 38] width 24 height 21
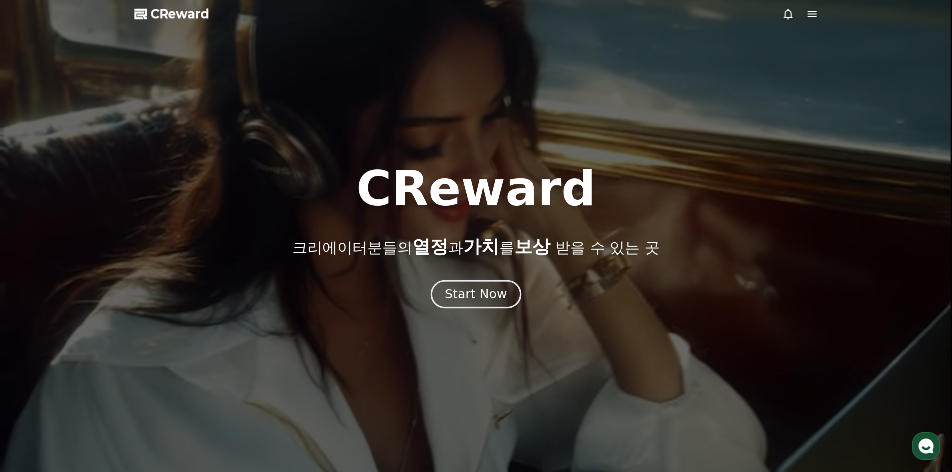
click at [506, 298] on button "Start Now" at bounding box center [476, 294] width 90 height 28
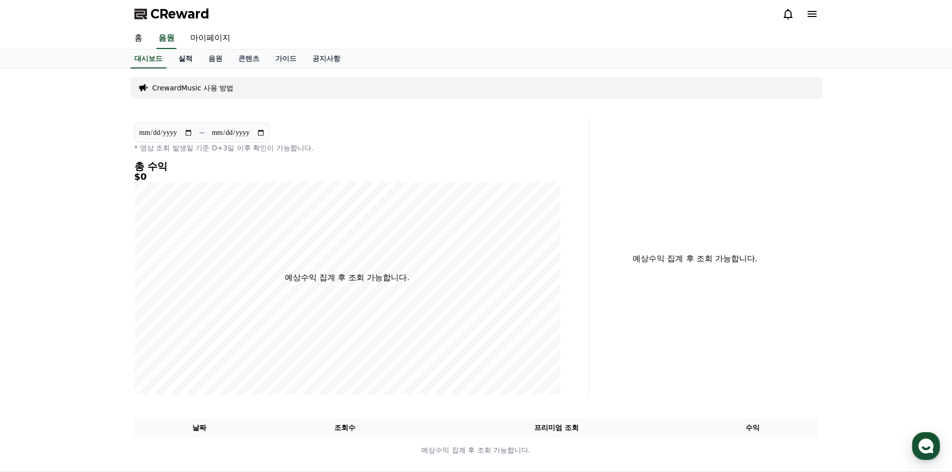
click at [191, 58] on link "실적" at bounding box center [185, 58] width 30 height 19
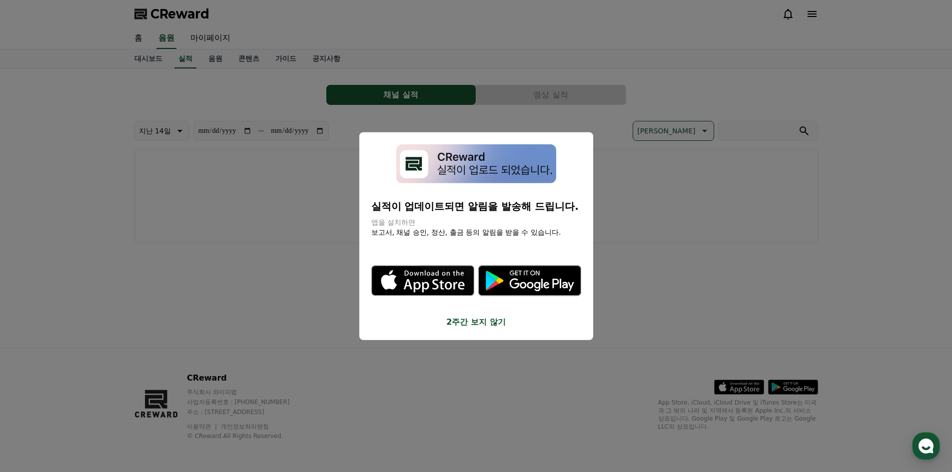
click at [476, 323] on button "2주간 보지 않기" at bounding box center [476, 322] width 210 height 12
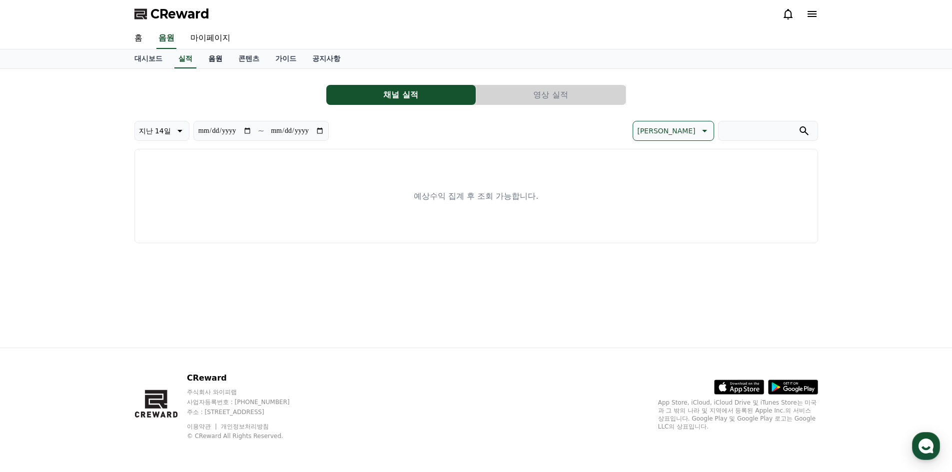
click at [211, 60] on link "음원" at bounding box center [215, 58] width 30 height 19
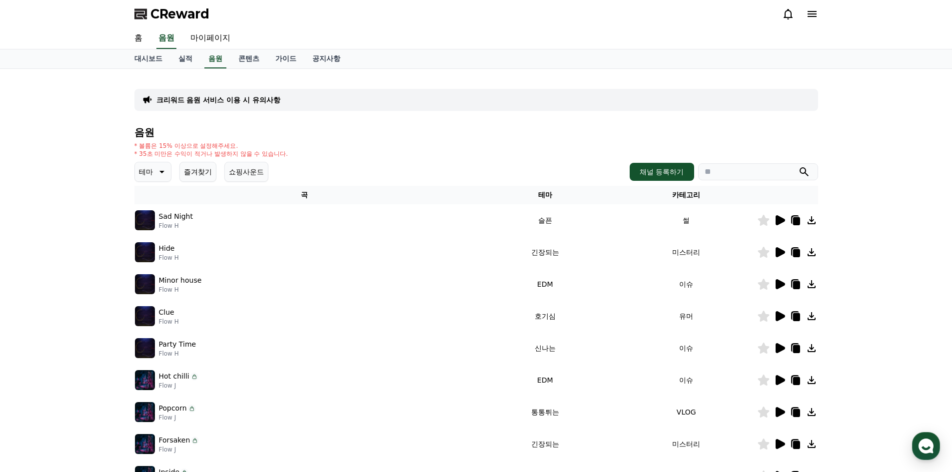
click at [814, 13] on icon at bounding box center [812, 14] width 12 height 12
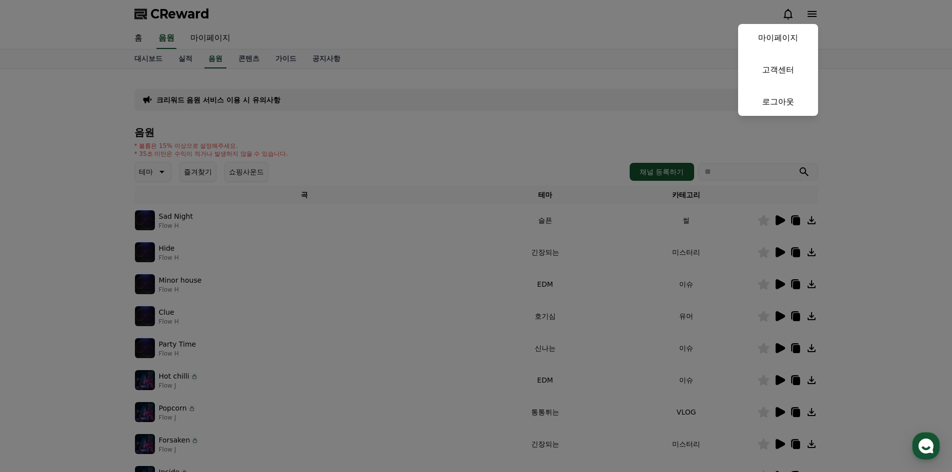
click at [814, 13] on button "close" at bounding box center [476, 236] width 952 height 472
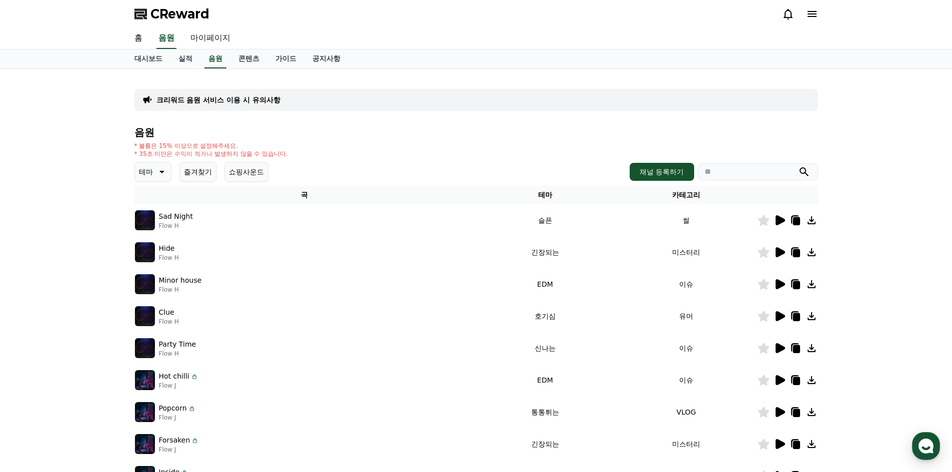
click at [206, 35] on link "마이페이지" at bounding box center [210, 38] width 56 height 21
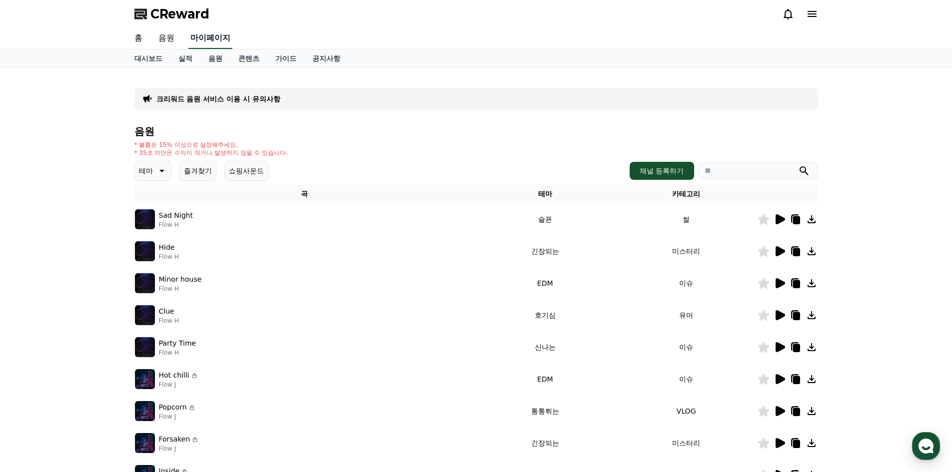
select select "**********"
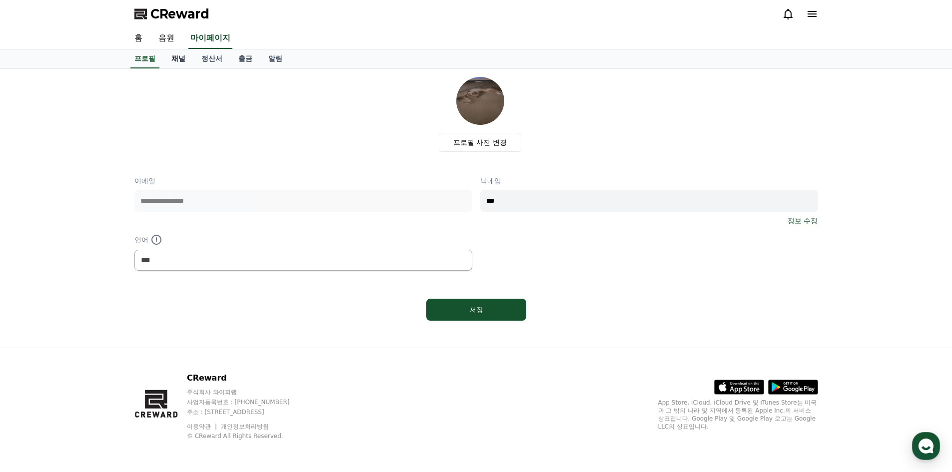
click at [181, 58] on link "채널" at bounding box center [178, 58] width 30 height 19
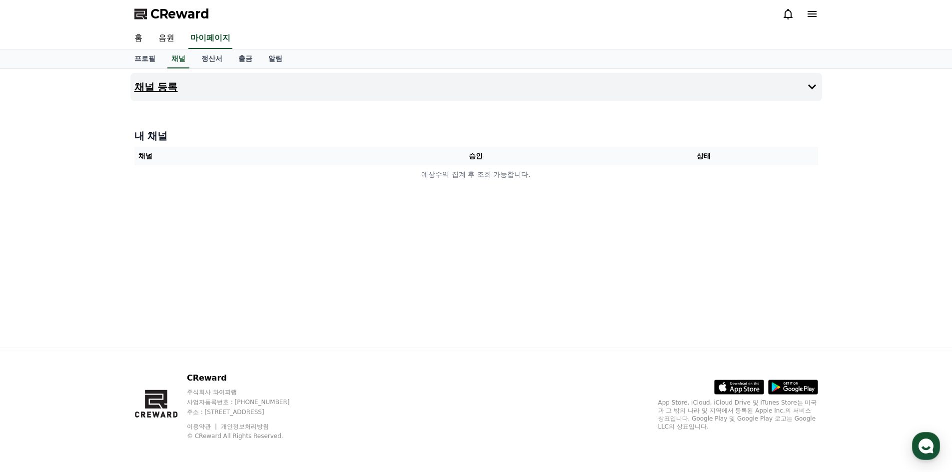
click at [724, 91] on button "채널 등록" at bounding box center [476, 87] width 692 height 28
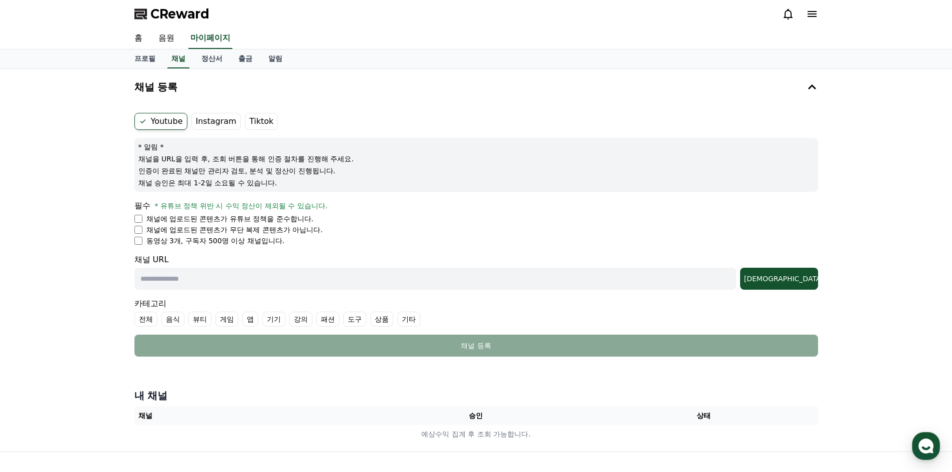
click at [142, 229] on li "채널에 업로드된 콘텐츠가 무단 복제 콘텐츠가 아닙니다." at bounding box center [476, 230] width 684 height 10
click at [142, 244] on li "동영상 3개, 구독자 500명 이상 채널입니다." at bounding box center [476, 241] width 684 height 10
drag, startPoint x: 216, startPoint y: 279, endPoint x: 221, endPoint y: 289, distance: 11.2
click at [216, 279] on input "text" at bounding box center [435, 279] width 602 height 22
paste input "**********"
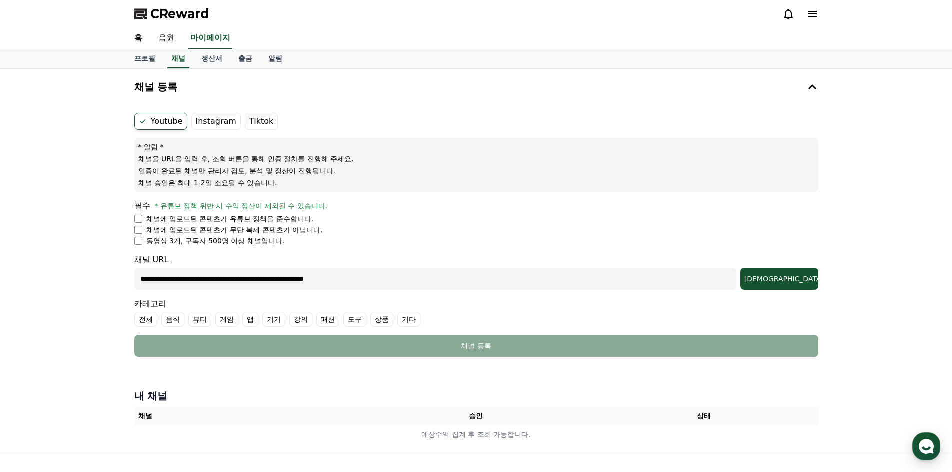
drag, startPoint x: 436, startPoint y: 275, endPoint x: 100, endPoint y: 260, distance: 336.8
click at [100, 260] on div "**********" at bounding box center [476, 260] width 952 height 383
paste input "text"
type input "**********"
drag, startPoint x: 456, startPoint y: 282, endPoint x: 133, endPoint y: 281, distance: 322.9
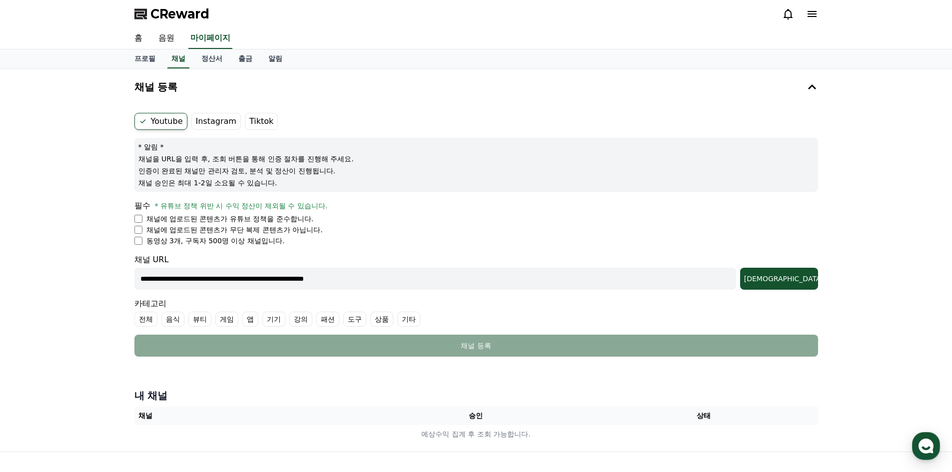
click at [102, 277] on div "**********" at bounding box center [476, 260] width 952 height 383
click at [809, 274] on div "[DEMOGRAPHIC_DATA]" at bounding box center [779, 279] width 70 height 10
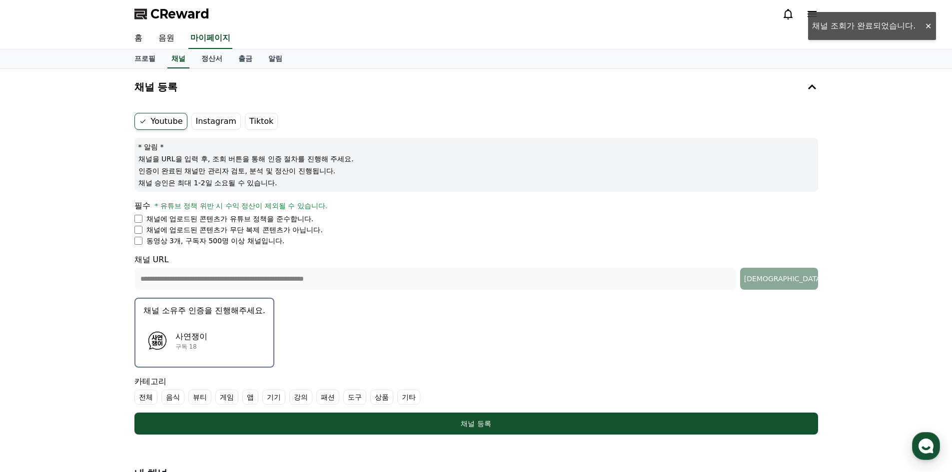
click at [195, 336] on p "사연쟁이" at bounding box center [191, 337] width 32 height 12
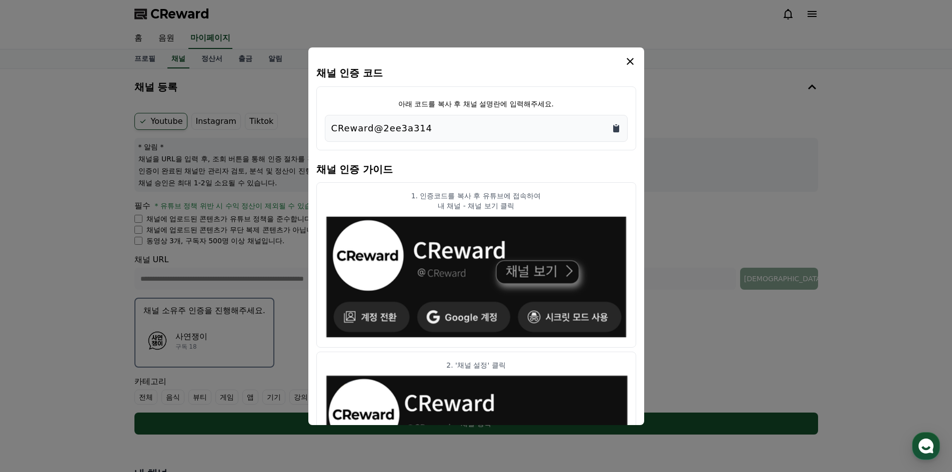
click at [614, 127] on icon "Copy to clipboard" at bounding box center [616, 128] width 6 height 7
click at [629, 59] on icon "modal" at bounding box center [630, 61] width 12 height 12
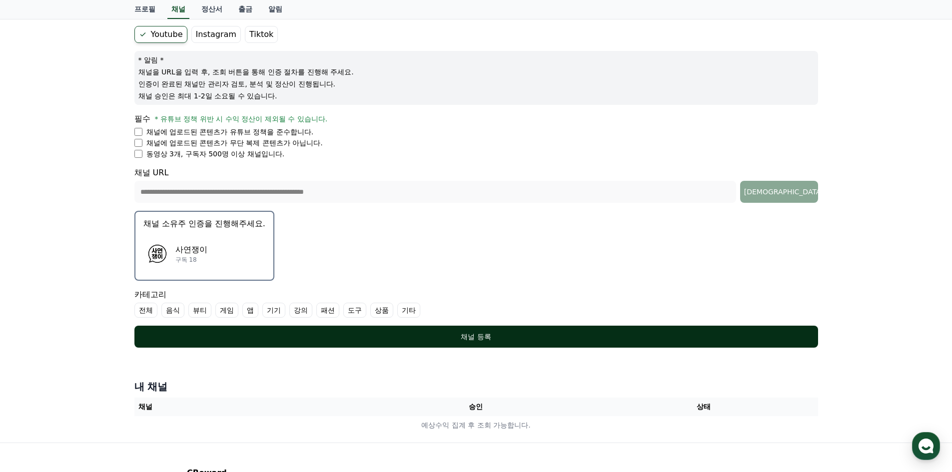
scroll to position [100, 0]
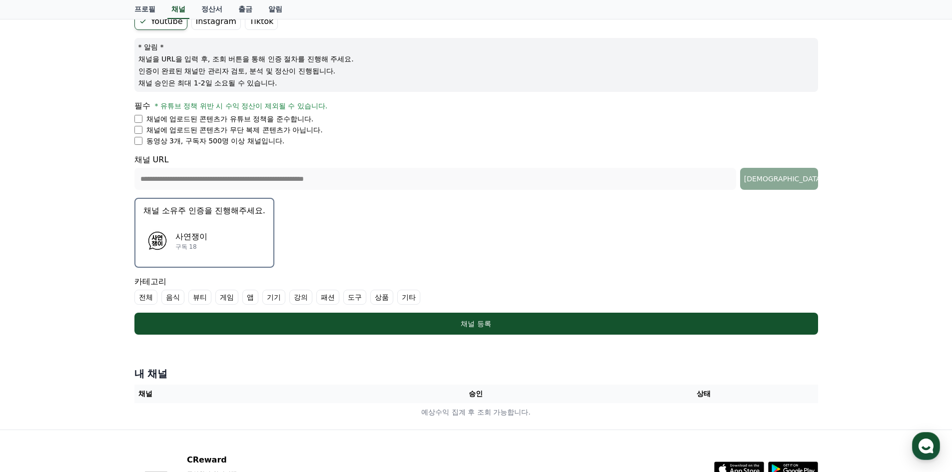
click at [152, 298] on label "전체" at bounding box center [145, 297] width 23 height 15
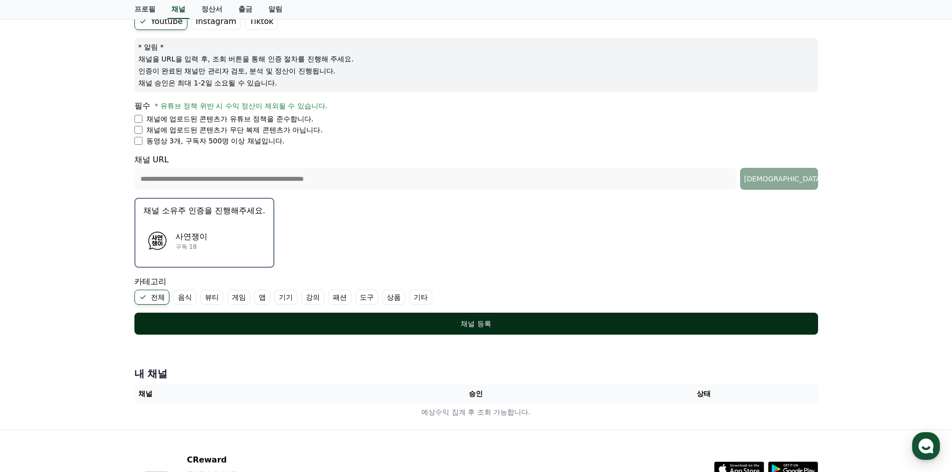
click at [475, 325] on div "채널 등록" at bounding box center [476, 324] width 644 height 10
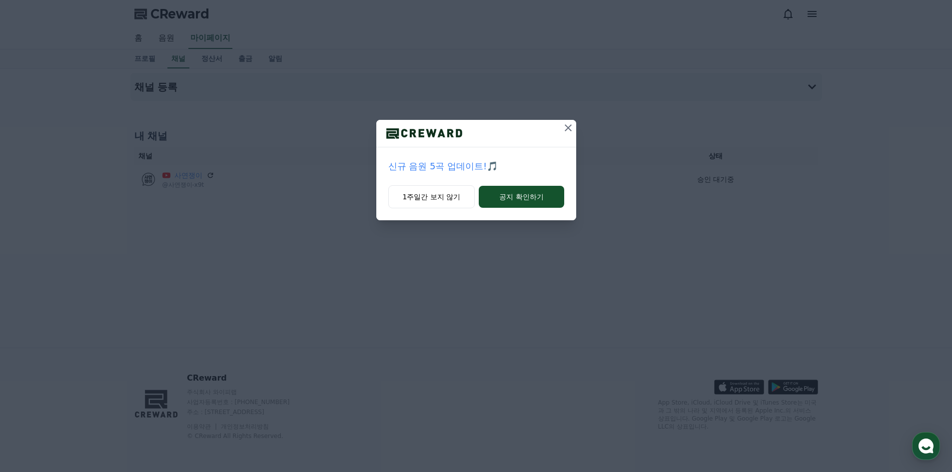
click at [568, 127] on icon at bounding box center [568, 128] width 12 height 12
click at [565, 127] on icon at bounding box center [568, 128] width 12 height 12
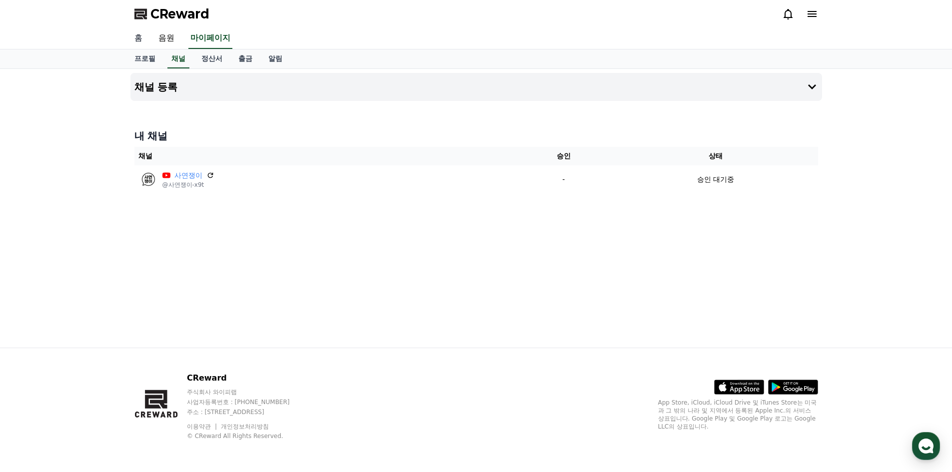
click at [142, 35] on link "홈" at bounding box center [138, 38] width 24 height 21
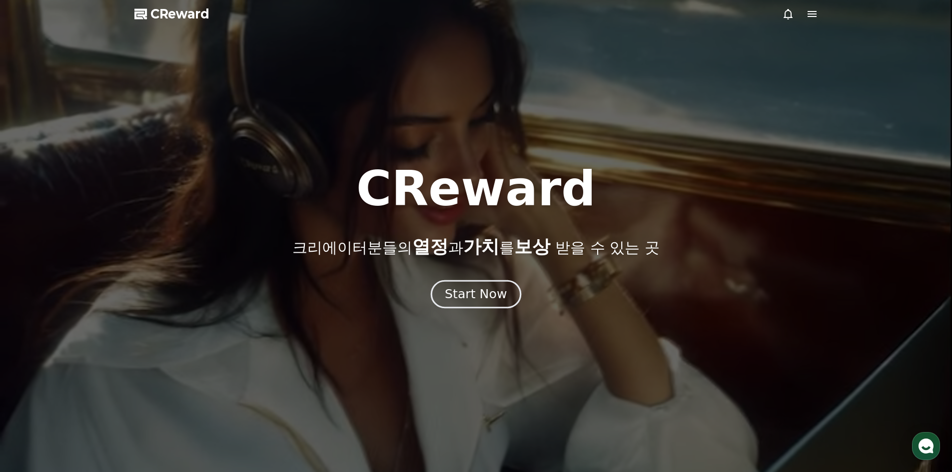
click at [469, 284] on button "Start Now" at bounding box center [476, 294] width 90 height 28
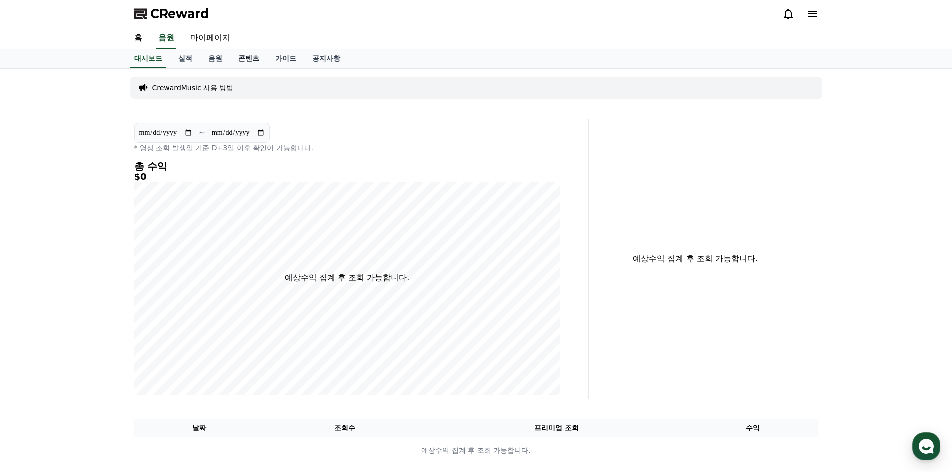
click at [244, 56] on link "콘텐츠" at bounding box center [248, 58] width 37 height 19
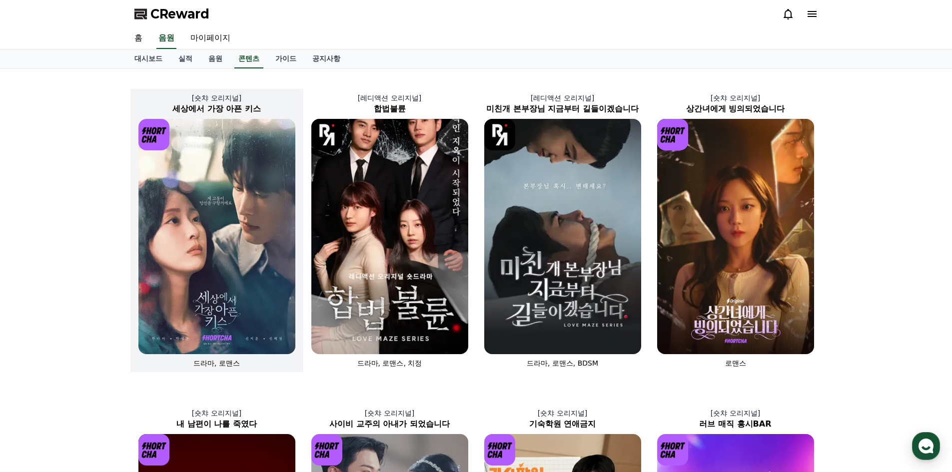
click at [208, 267] on img at bounding box center [216, 236] width 157 height 235
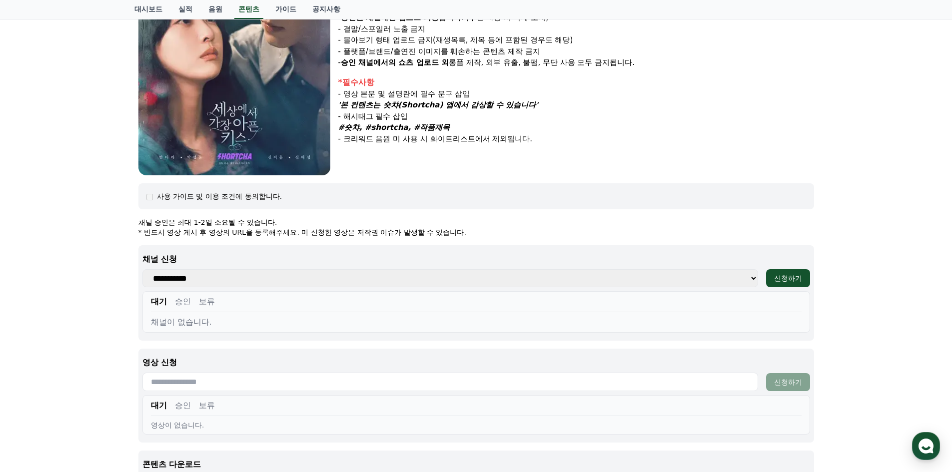
scroll to position [232, 0]
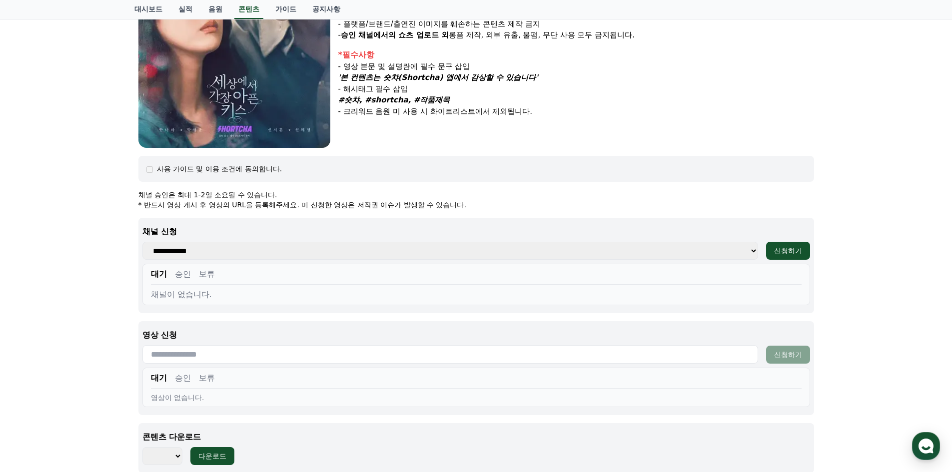
click at [270, 250] on select "**********" at bounding box center [450, 251] width 616 height 18
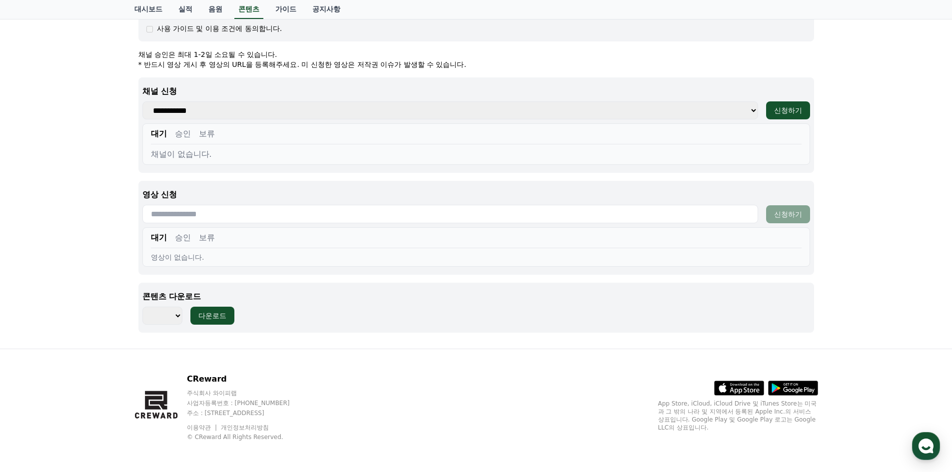
scroll to position [374, 0]
click at [172, 319] on select "*** ***" at bounding box center [162, 315] width 40 height 18
select select "**********"
click at [142, 306] on select "*** ***" at bounding box center [162, 315] width 40 height 18
click at [171, 316] on select "*** ***" at bounding box center [162, 315] width 40 height 18
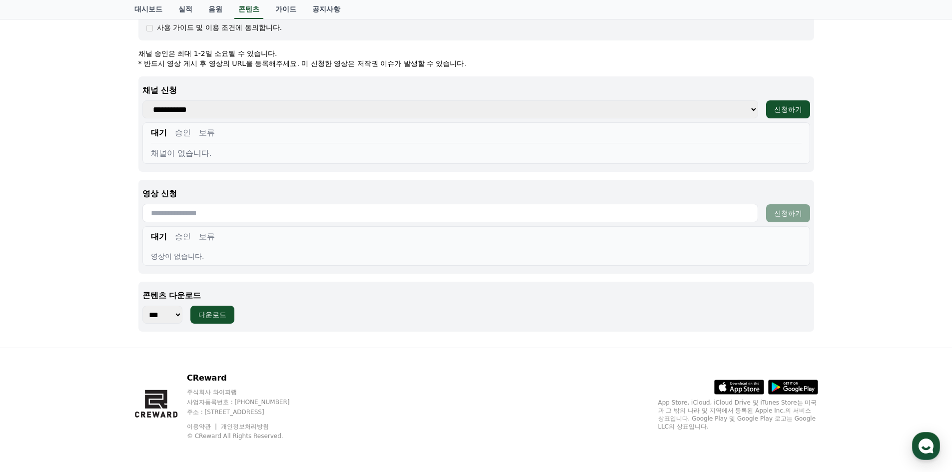
click at [171, 316] on select "*** ***" at bounding box center [162, 315] width 40 height 18
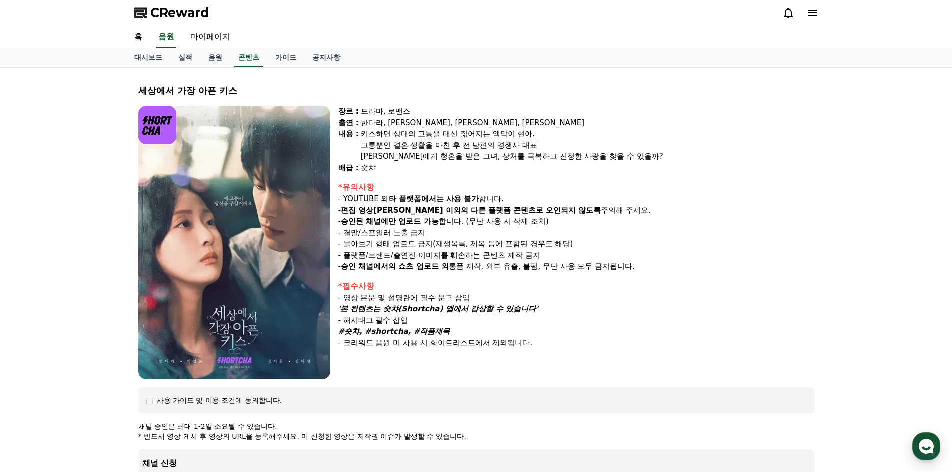
scroll to position [0, 0]
click at [134, 34] on link "홈" at bounding box center [138, 38] width 24 height 21
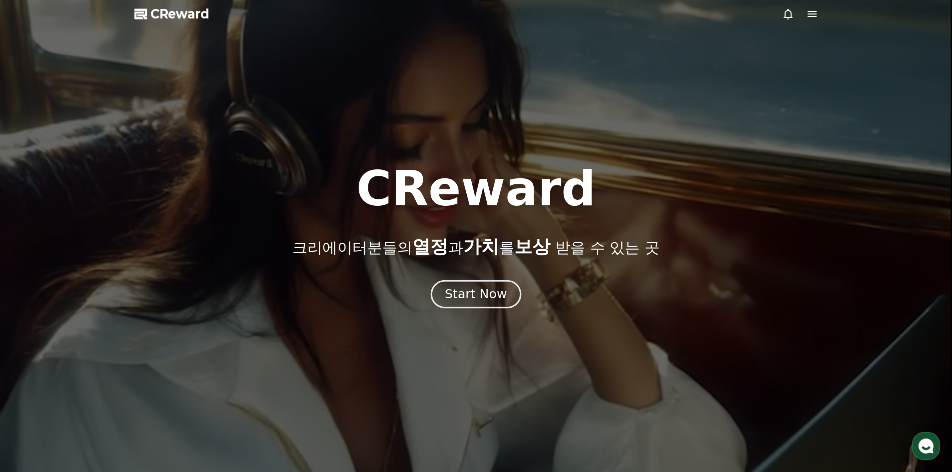
click at [456, 284] on button "Start Now" at bounding box center [476, 294] width 90 height 28
